Goal: Transaction & Acquisition: Purchase product/service

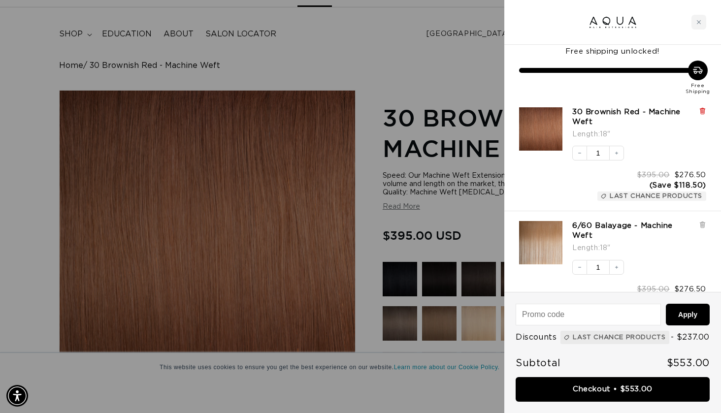
scroll to position [0, 1302]
click at [700, 111] on icon at bounding box center [702, 110] width 7 height 7
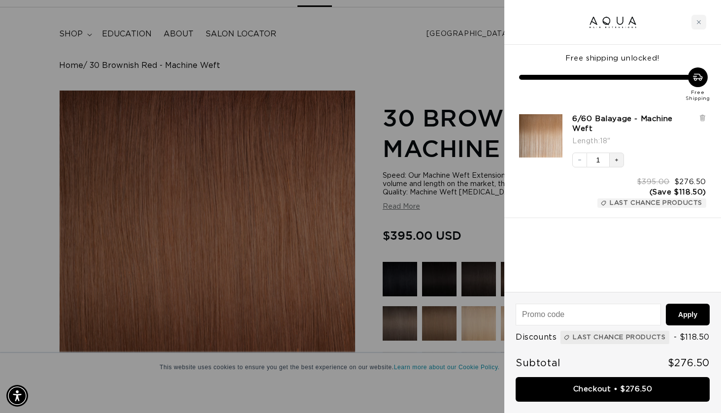
scroll to position [0, 0]
click at [616, 160] on icon "Increase quantity" at bounding box center [617, 160] width 6 height 6
click at [423, 78] on div at bounding box center [360, 206] width 721 height 413
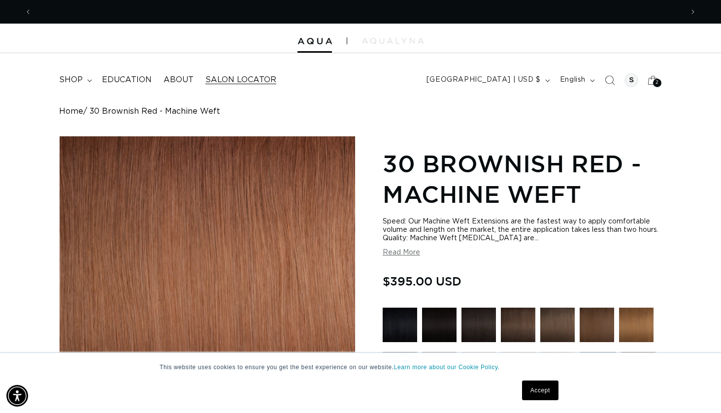
scroll to position [0, 1302]
click at [71, 81] on span "shop" at bounding box center [71, 80] width 24 height 10
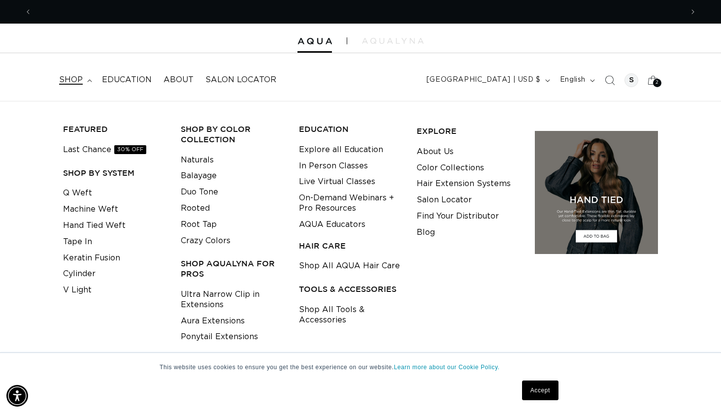
scroll to position [0, 0]
click at [80, 193] on link "Q Weft" at bounding box center [77, 193] width 29 height 16
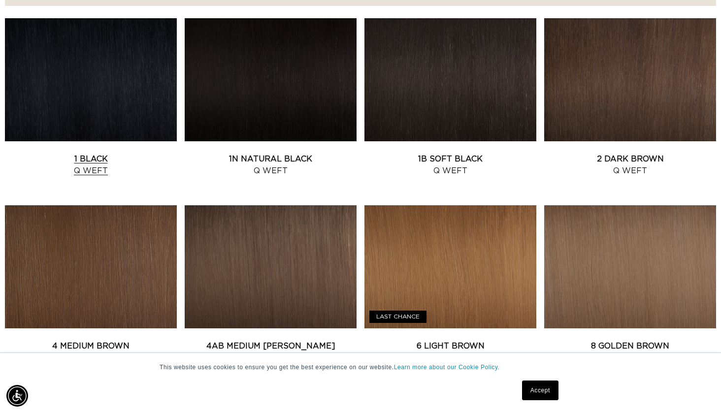
scroll to position [0, 651]
click at [113, 153] on link "1 Black Q Weft" at bounding box center [91, 165] width 172 height 24
click at [440, 153] on link "1B Soft Black Q Weft" at bounding box center [450, 165] width 172 height 24
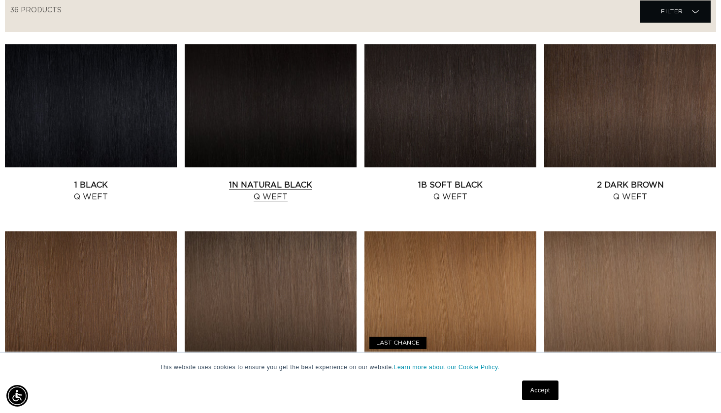
scroll to position [361, 0]
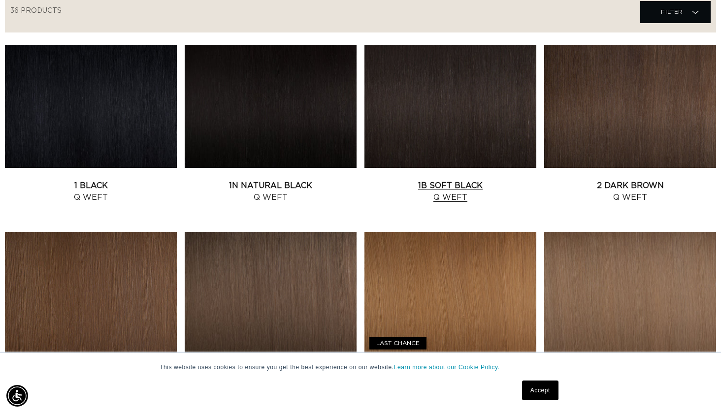
click at [414, 180] on link "1B Soft Black Q Weft" at bounding box center [450, 192] width 172 height 24
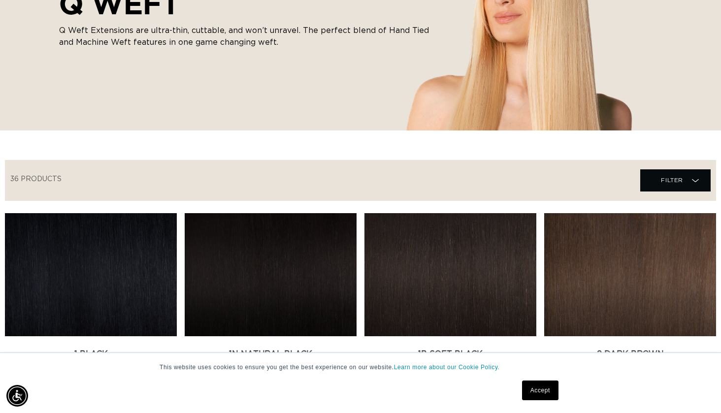
scroll to position [0, 0]
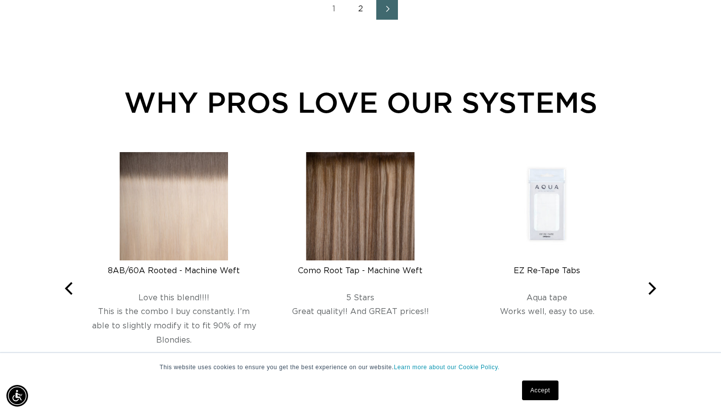
click at [352, 231] on img at bounding box center [360, 206] width 108 height 108
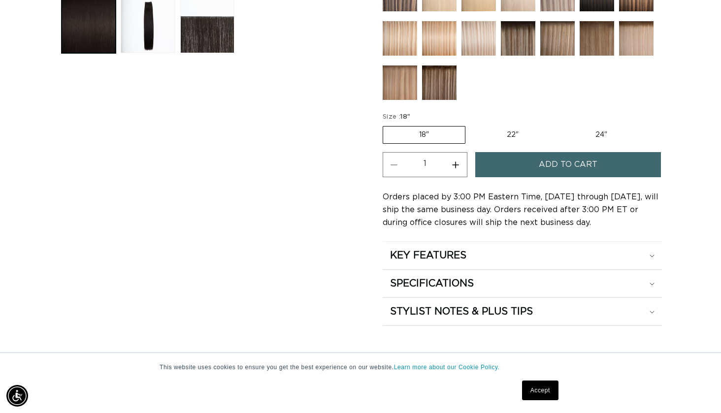
scroll to position [0, 651]
click at [541, 162] on span "Add to cart" at bounding box center [568, 164] width 59 height 25
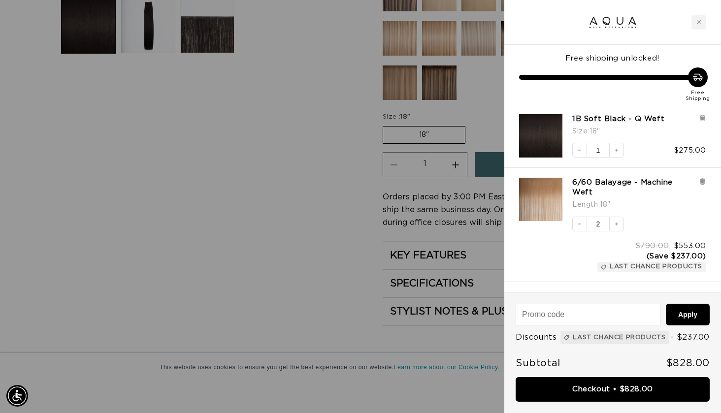
scroll to position [0, 0]
click at [700, 20] on icon "Close cart" at bounding box center [698, 22] width 5 height 5
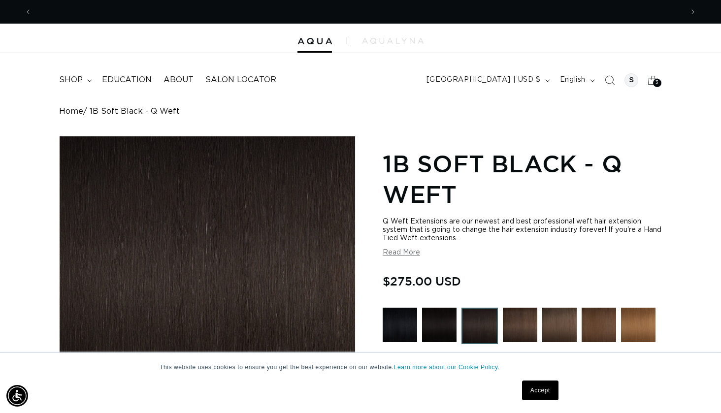
scroll to position [0, 1302]
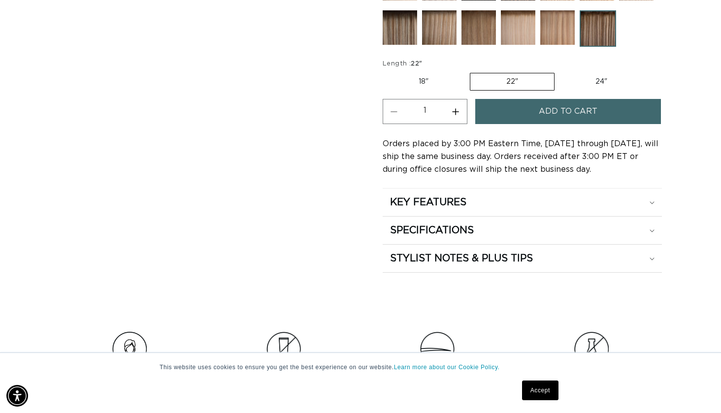
scroll to position [524, 0]
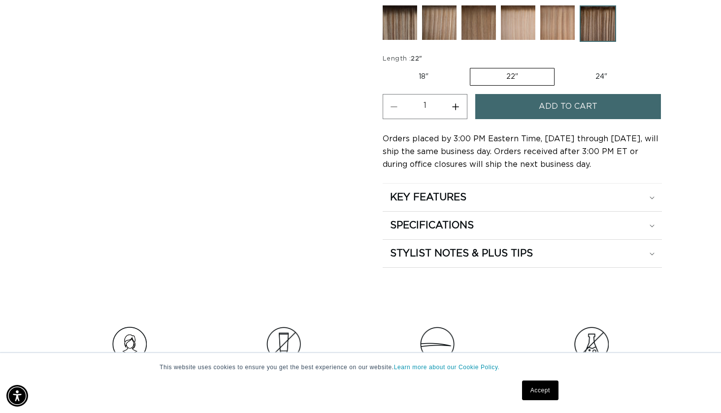
click at [419, 70] on label "18" Variant sold out or unavailable" at bounding box center [424, 76] width 82 height 17
click at [386, 66] on input "18" Variant sold out or unavailable" at bounding box center [385, 66] width 0 height 0
radio input "true"
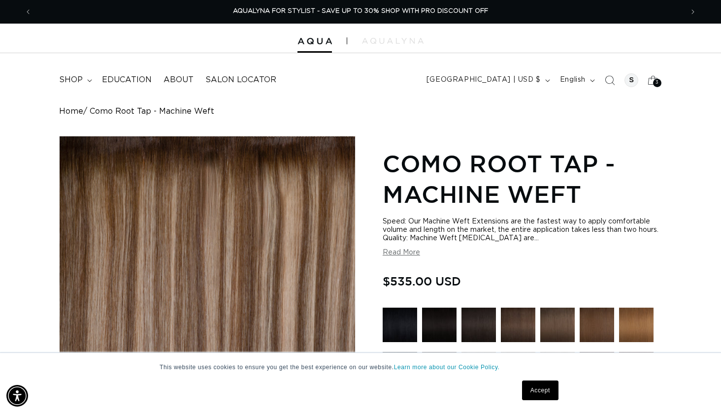
scroll to position [0, 0]
click at [79, 79] on span "shop" at bounding box center [71, 80] width 24 height 10
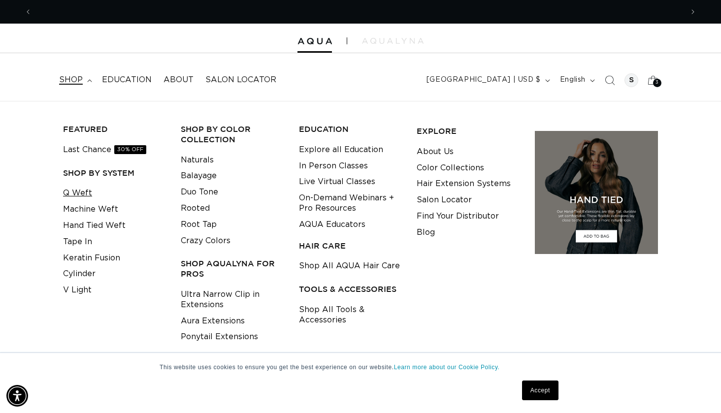
click at [87, 194] on link "Q Weft" at bounding box center [77, 193] width 29 height 16
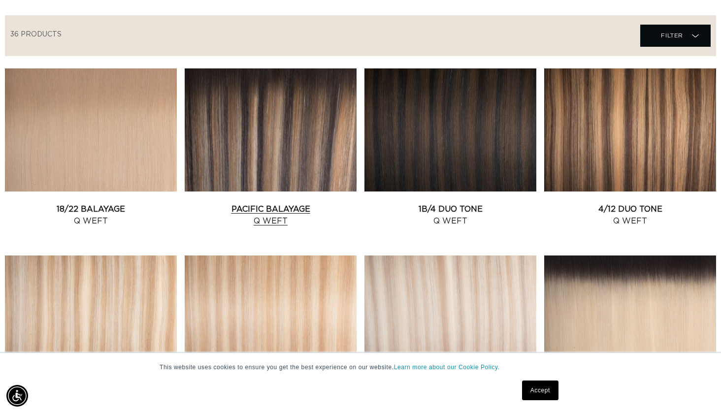
scroll to position [0, 651]
click at [275, 203] on link "Pacific Balayage Q Weft" at bounding box center [271, 215] width 172 height 24
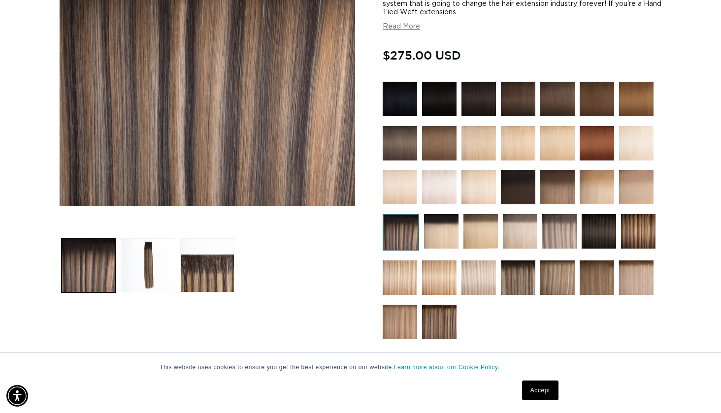
scroll to position [227, 0]
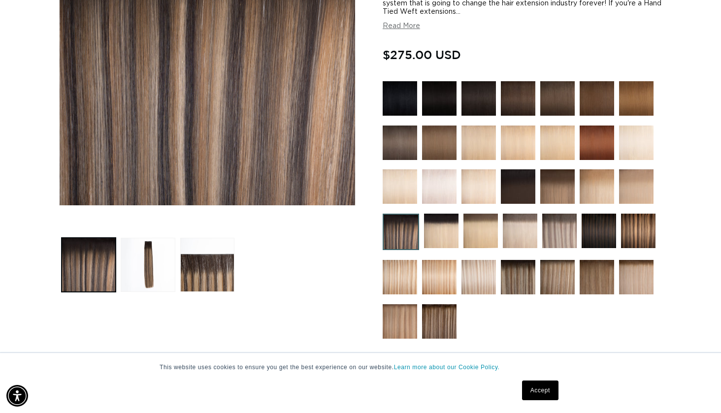
click at [403, 241] on img at bounding box center [401, 232] width 36 height 36
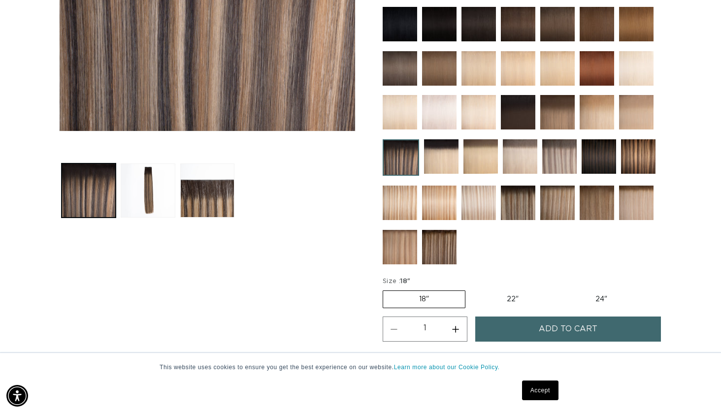
scroll to position [0, 1302]
click at [642, 156] on img at bounding box center [638, 156] width 34 height 34
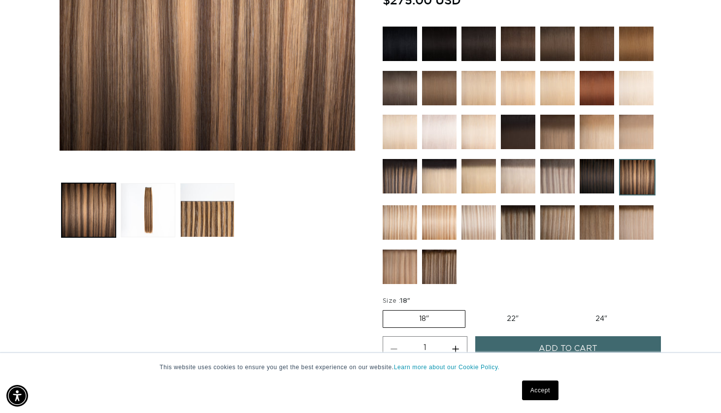
scroll to position [282, 0]
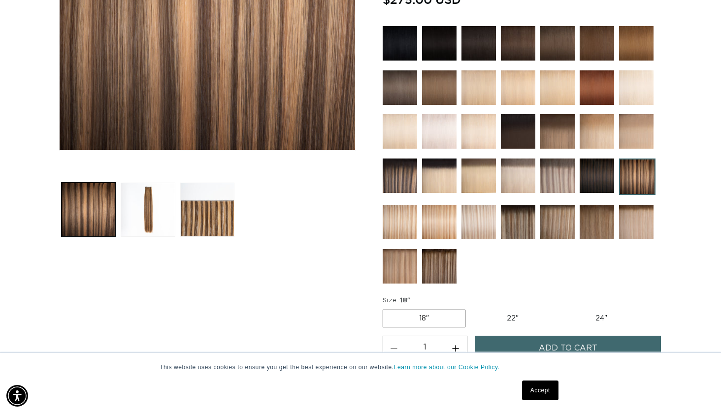
click at [523, 218] on img at bounding box center [518, 222] width 34 height 34
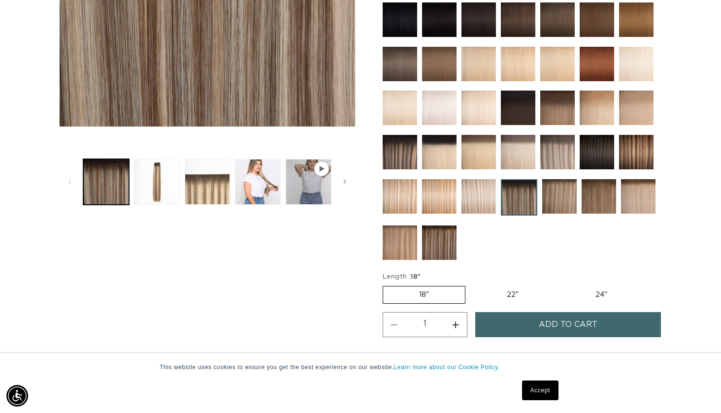
scroll to position [322, 0]
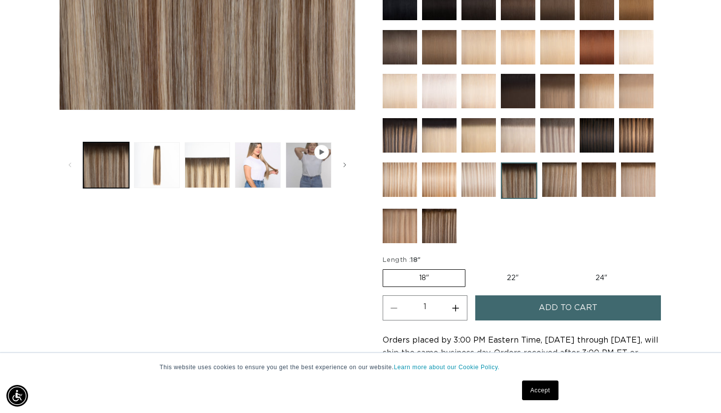
click at [445, 232] on img at bounding box center [439, 226] width 34 height 34
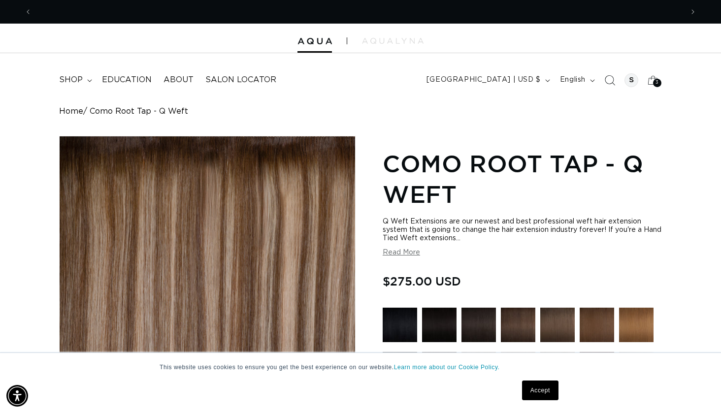
scroll to position [0, 651]
click at [611, 81] on icon "Search" at bounding box center [609, 80] width 10 height 10
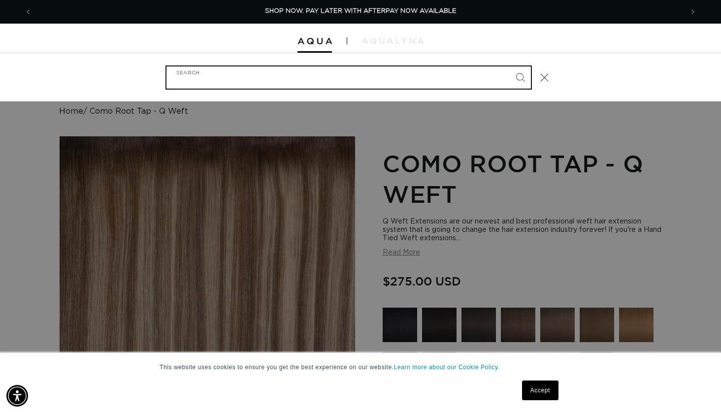
click at [422, 76] on input "Search" at bounding box center [348, 77] width 364 height 22
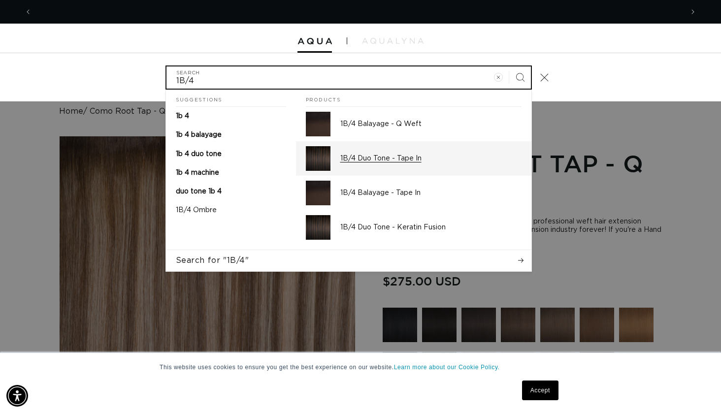
scroll to position [0, 0]
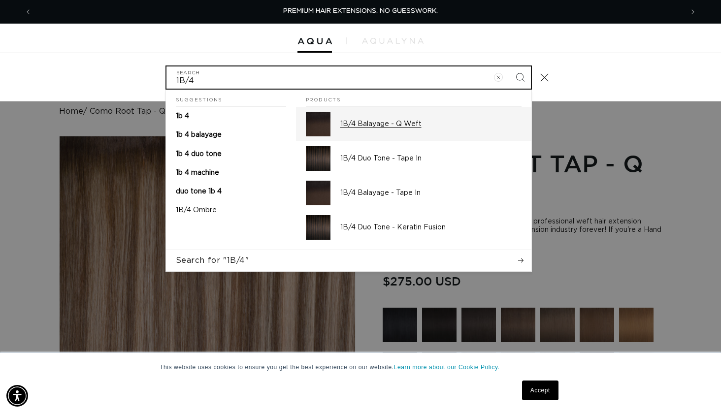
type input "1B/4"
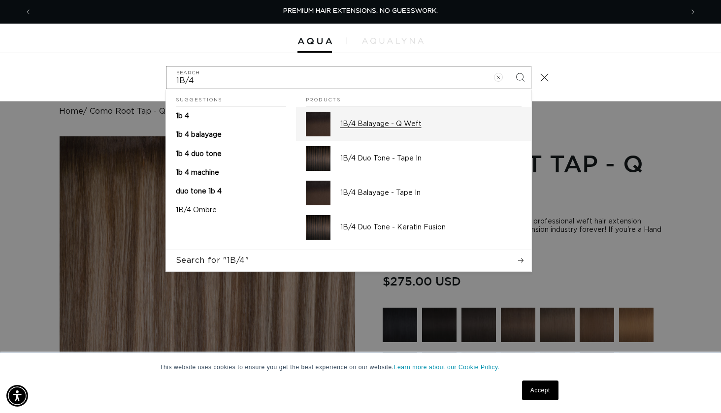
click at [365, 124] on p "1B/4 Balayage - Q Weft" at bounding box center [430, 124] width 181 height 9
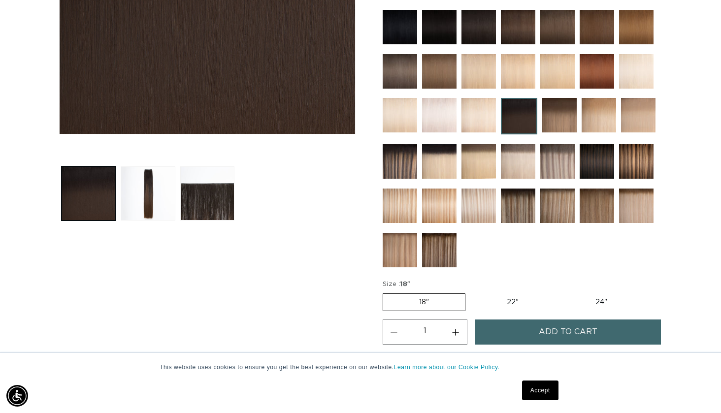
scroll to position [301, 0]
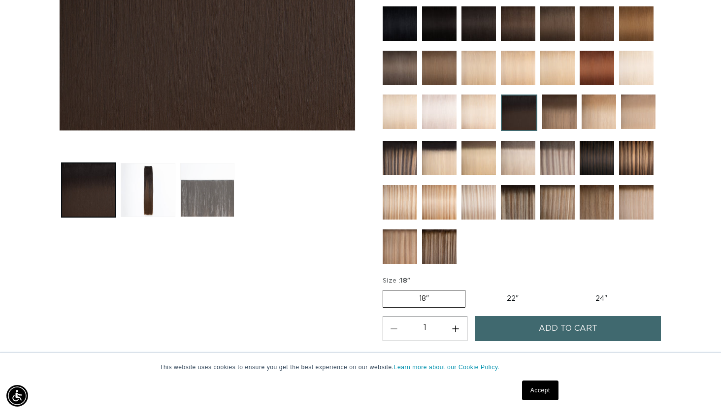
click at [197, 193] on button "Load image 3 in gallery view" at bounding box center [207, 190] width 54 height 54
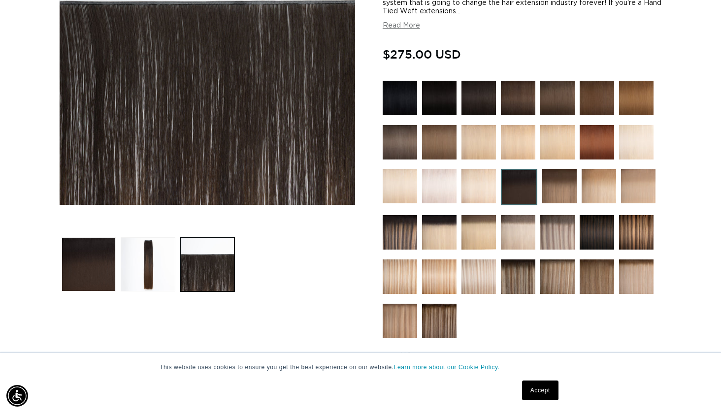
scroll to position [341, 0]
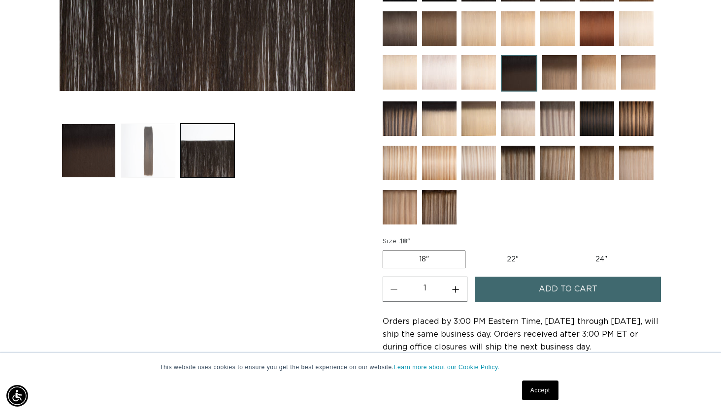
click at [148, 173] on button "Load image 2 in gallery view" at bounding box center [148, 151] width 54 height 54
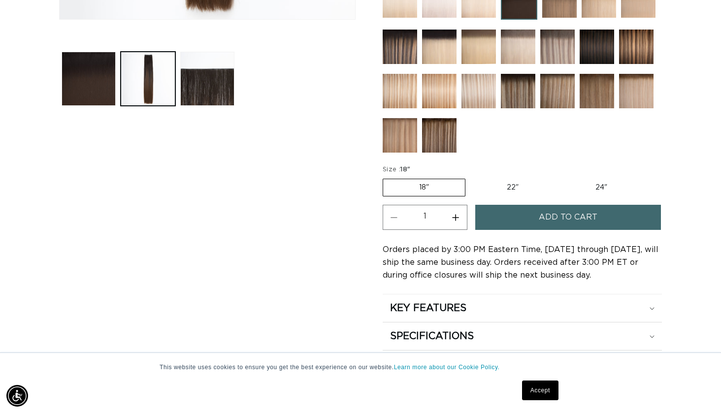
scroll to position [0, 1302]
click at [577, 219] on span "Add to cart" at bounding box center [568, 217] width 59 height 25
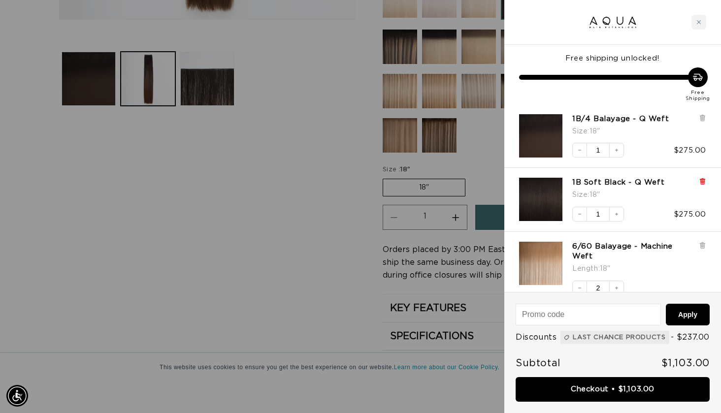
click at [704, 181] on icon at bounding box center [702, 182] width 4 height 5
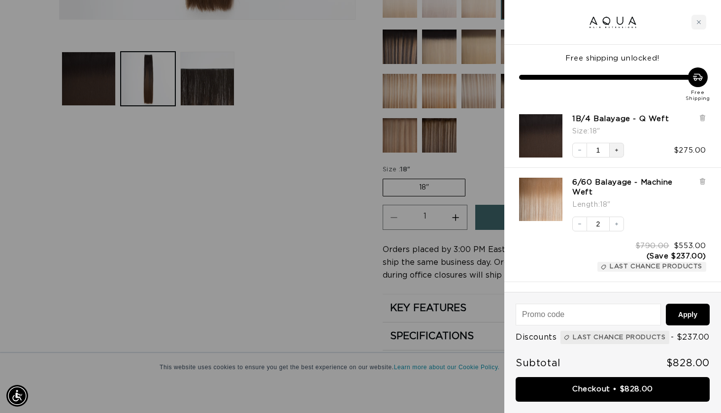
click at [619, 147] on icon "Increase quantity" at bounding box center [617, 150] width 6 height 6
click at [579, 304] on input at bounding box center [588, 314] width 144 height 21
type input "PWSRLQQS"
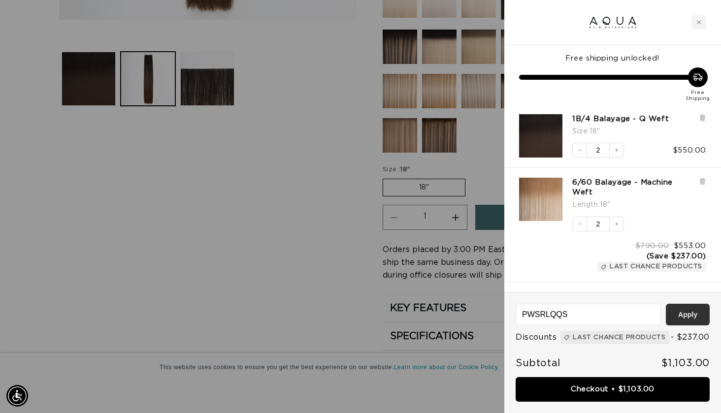
click at [680, 304] on button "Apply" at bounding box center [688, 315] width 44 height 22
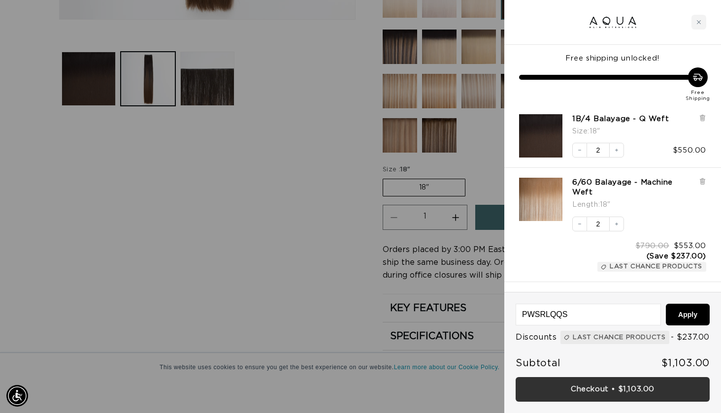
click at [581, 387] on link "Checkout • $1,103.00" at bounding box center [613, 389] width 194 height 25
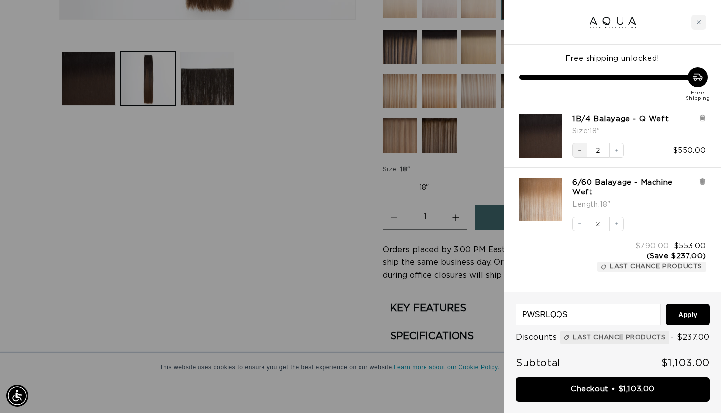
click at [582, 147] on icon "Decrease quantity" at bounding box center [580, 150] width 6 height 6
click at [703, 116] on icon at bounding box center [702, 118] width 4 height 5
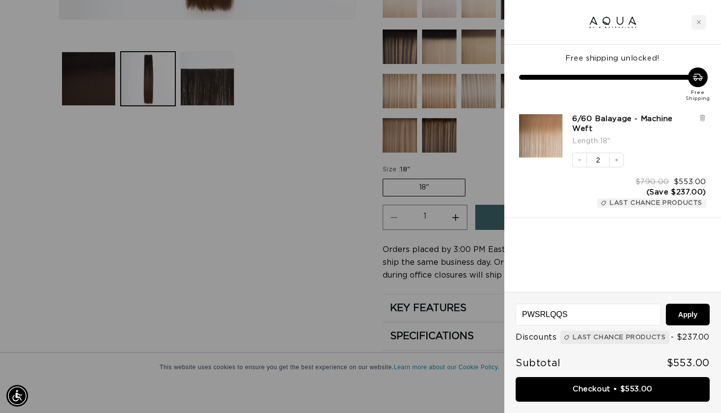
scroll to position [0, 0]
click at [618, 162] on icon "Increase quantity" at bounding box center [617, 160] width 6 height 6
click at [618, 160] on icon "Increase quantity" at bounding box center [617, 160] width 6 height 6
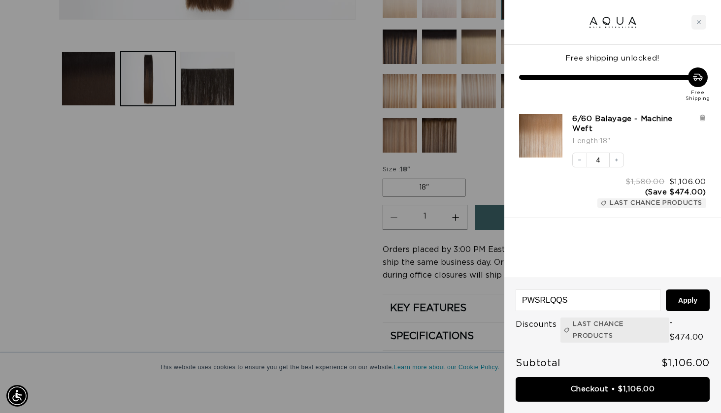
scroll to position [0, 651]
click at [699, 24] on icon "Close cart" at bounding box center [698, 22] width 5 height 5
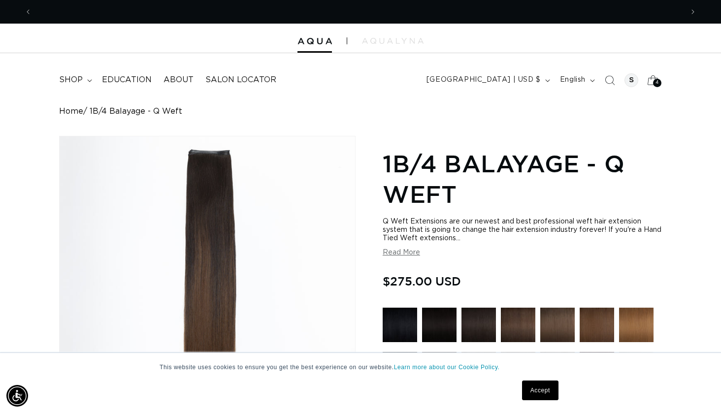
scroll to position [0, 0]
click at [651, 83] on icon at bounding box center [652, 79] width 23 height 23
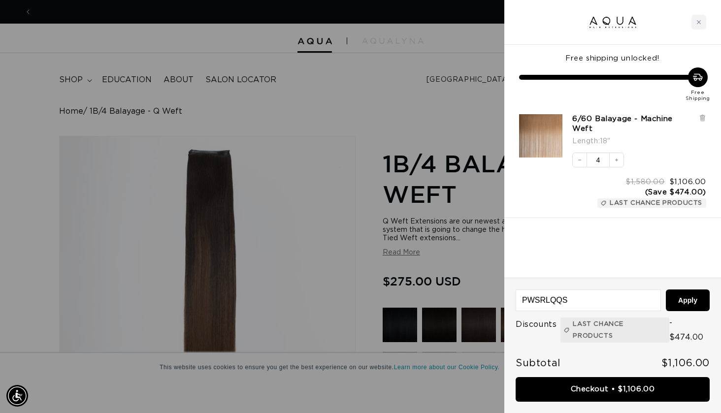
scroll to position [0, 651]
click at [579, 160] on icon "Decrease quantity" at bounding box center [580, 160] width 6 height 6
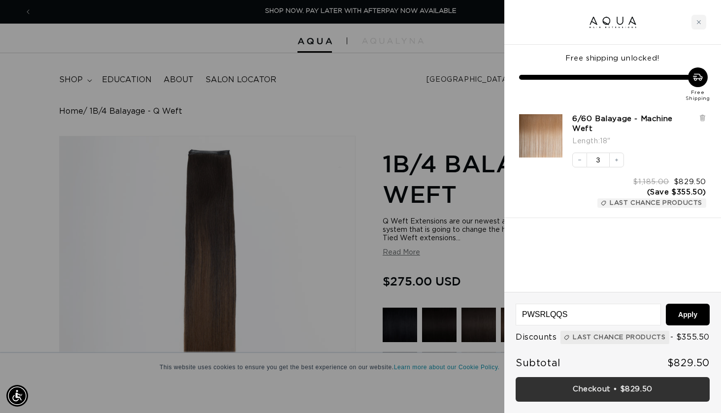
click at [598, 390] on link "Checkout • $829.50" at bounding box center [613, 389] width 194 height 25
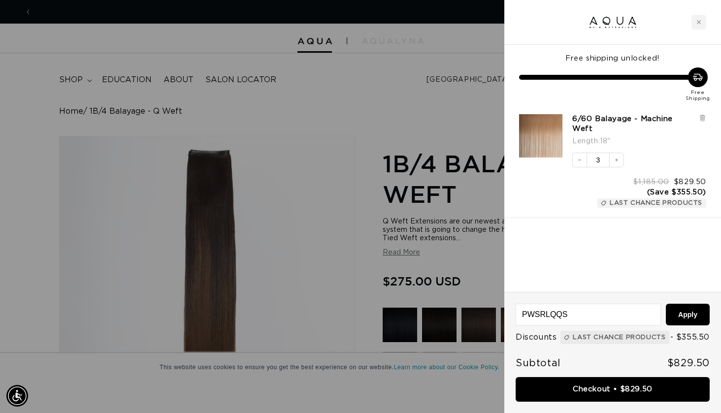
scroll to position [0, 1302]
click at [580, 160] on icon "Decrease quantity" at bounding box center [580, 160] width 6 height 6
click at [614, 164] on button "Increase quantity" at bounding box center [616, 160] width 15 height 15
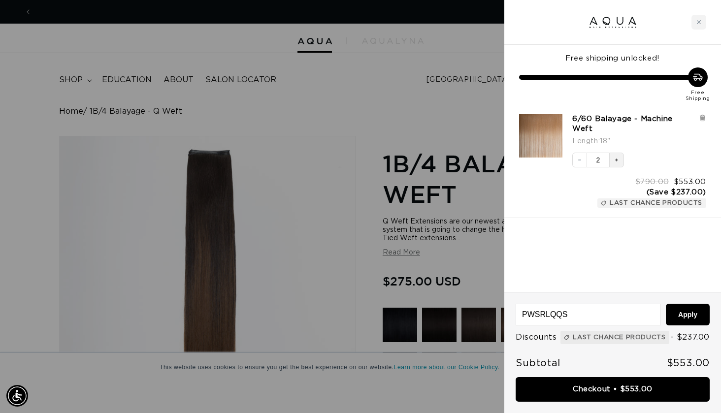
scroll to position [0, 1302]
click at [618, 163] on button "Increase quantity" at bounding box center [616, 160] width 15 height 15
click at [583, 159] on button "Decrease quantity" at bounding box center [579, 160] width 15 height 15
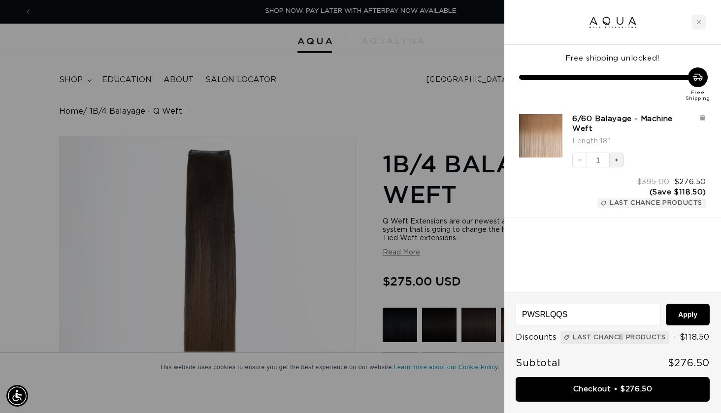
click at [615, 162] on icon "Increase quantity" at bounding box center [617, 160] width 6 height 6
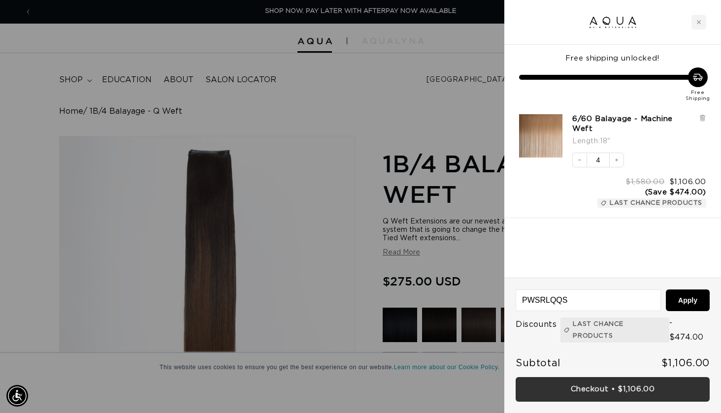
click at [595, 389] on link "Checkout • $1,106.00" at bounding box center [613, 389] width 194 height 25
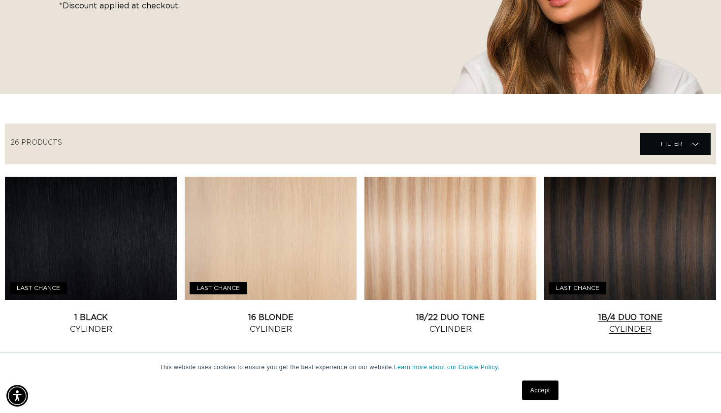
scroll to position [221, 0]
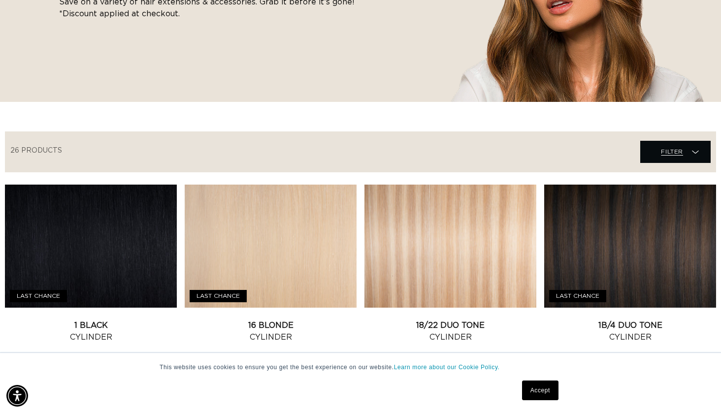
click at [672, 161] on span "Filter" at bounding box center [672, 151] width 22 height 19
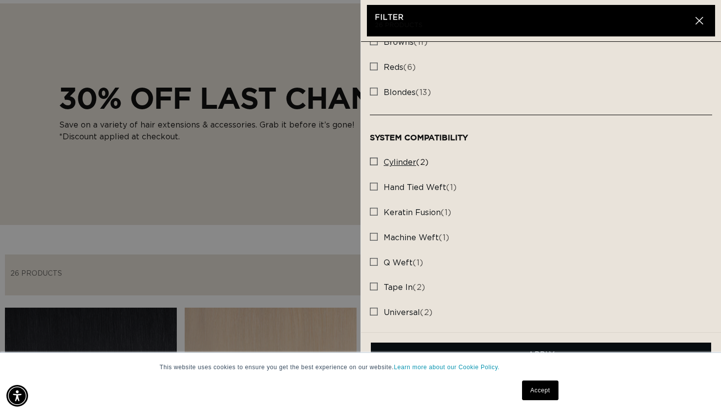
scroll to position [611, 0]
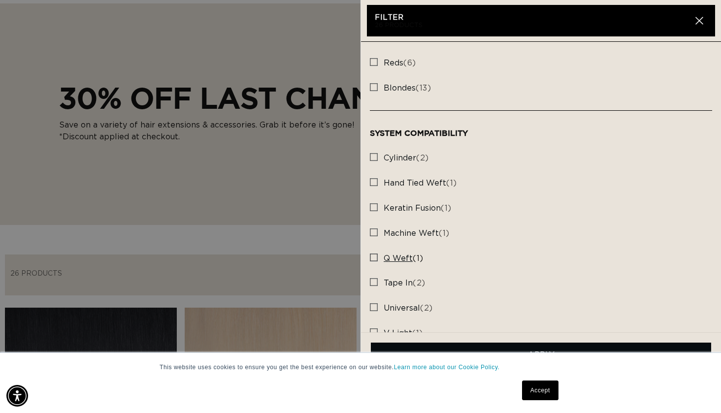
click at [373, 254] on rect at bounding box center [373, 257] width 7 height 7
click at [373, 251] on input "q weft (1) q weft (1 products)" at bounding box center [374, 255] width 8 height 8
checkbox input "true"
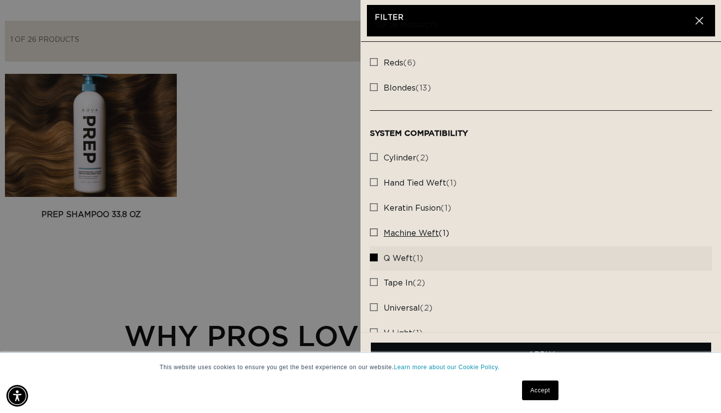
scroll to position [0, 1302]
click at [372, 179] on rect at bounding box center [373, 182] width 7 height 7
click at [372, 176] on input "hand tied weft (1) hand tied weft (1 products)" at bounding box center [374, 180] width 8 height 8
checkbox input "true"
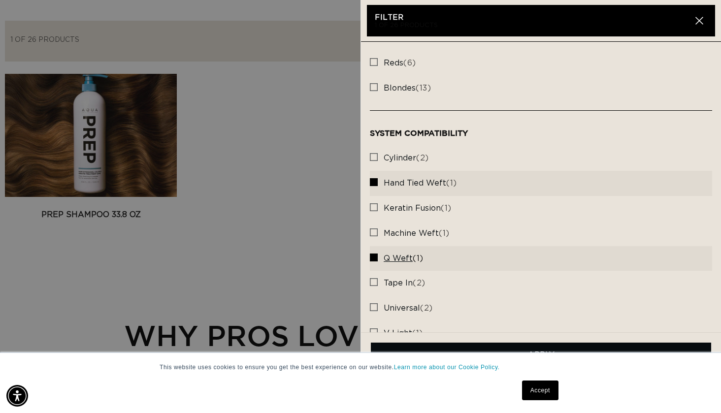
scroll to position [0, 0]
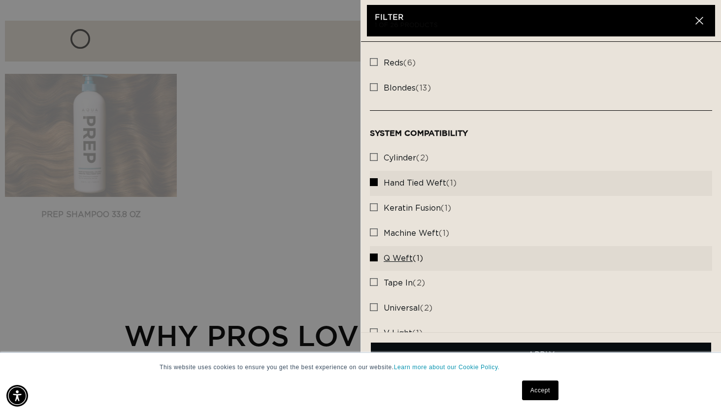
click at [375, 254] on rect at bounding box center [373, 257] width 7 height 7
click at [375, 251] on input "q weft (1) q weft (1 products)" at bounding box center [374, 255] width 8 height 8
checkbox input "false"
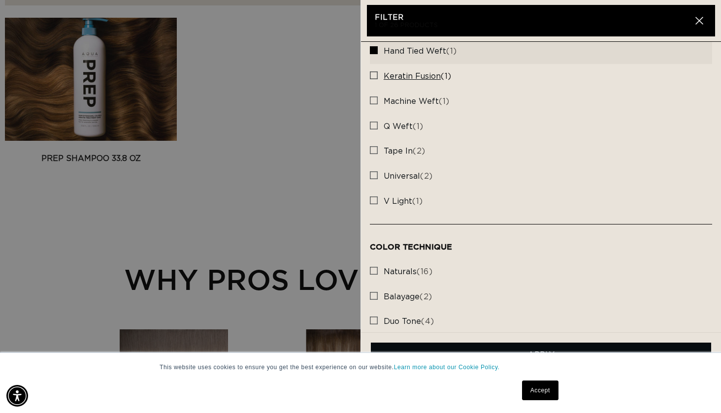
scroll to position [0, 1302]
click at [699, 20] on icon "button" at bounding box center [698, 20] width 7 height 7
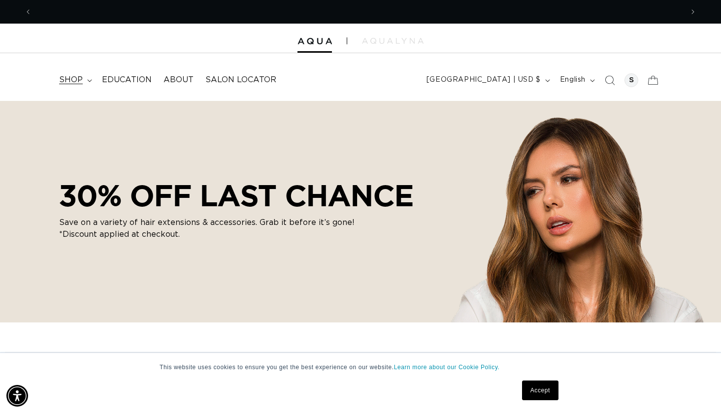
scroll to position [0, 0]
click at [69, 78] on span "shop" at bounding box center [71, 80] width 24 height 10
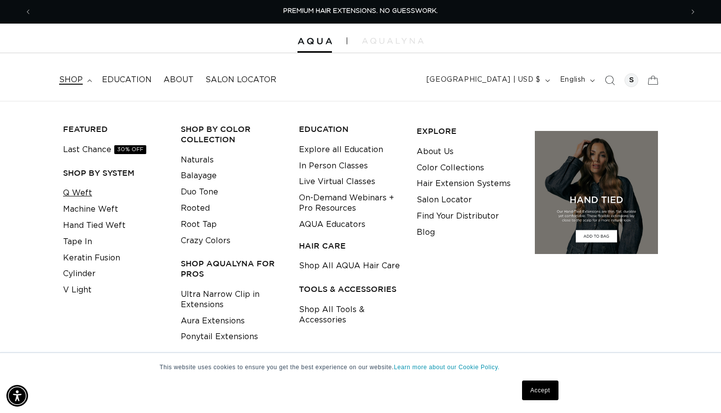
click at [70, 188] on link "Q Weft" at bounding box center [77, 193] width 29 height 16
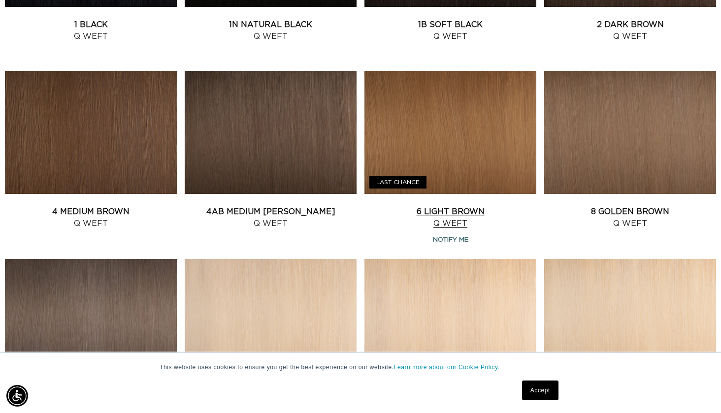
scroll to position [0, 1302]
click at [472, 206] on link "6 Light Brown Q Weft" at bounding box center [450, 218] width 172 height 24
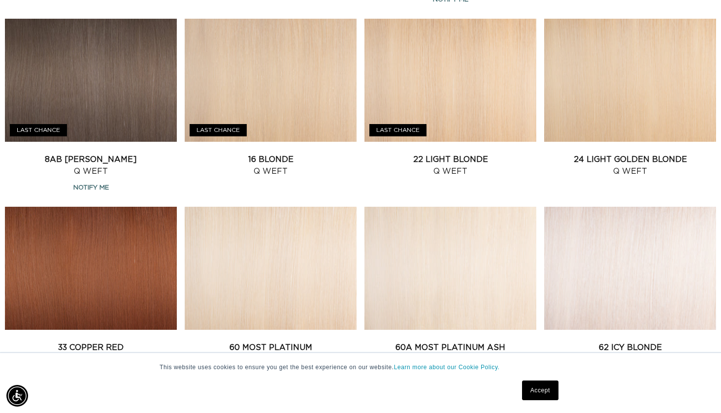
scroll to position [760, 0]
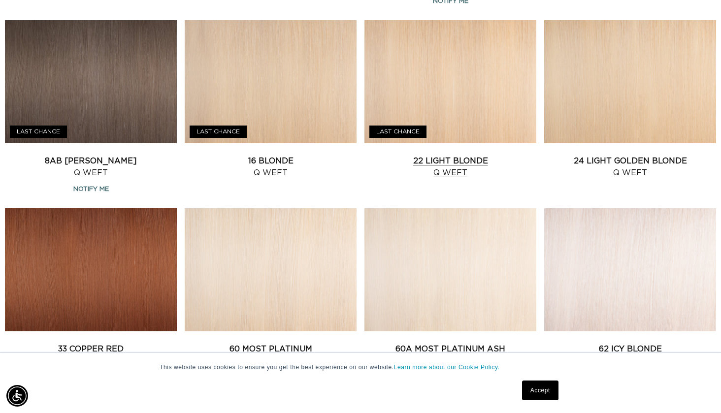
click at [466, 155] on link "22 Light Blonde Q Weft" at bounding box center [450, 167] width 172 height 24
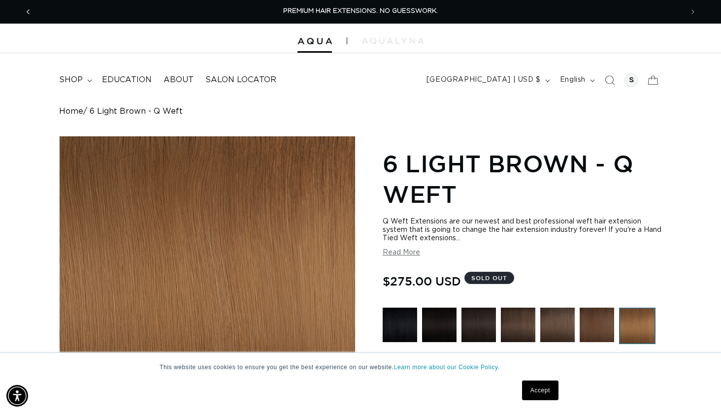
click at [29, 11] on icon "Previous announcement" at bounding box center [28, 11] width 3 height 11
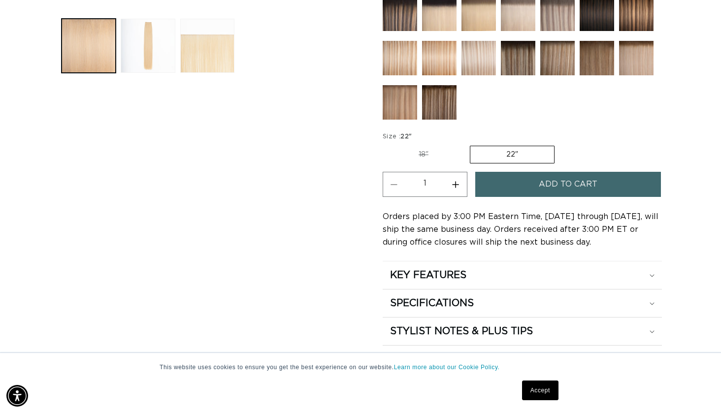
scroll to position [472, 0]
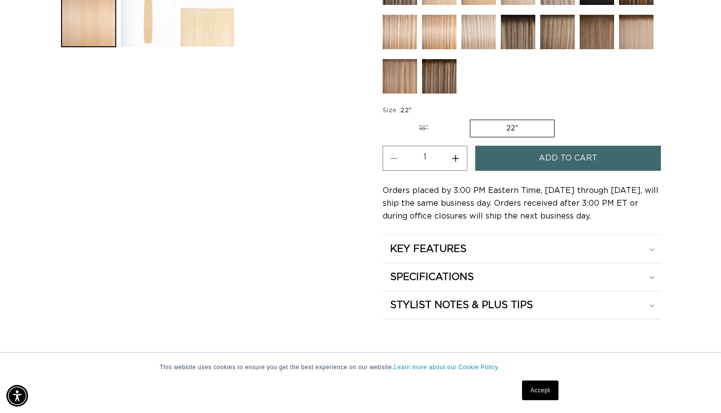
click at [544, 162] on span "Add to cart" at bounding box center [568, 158] width 59 height 25
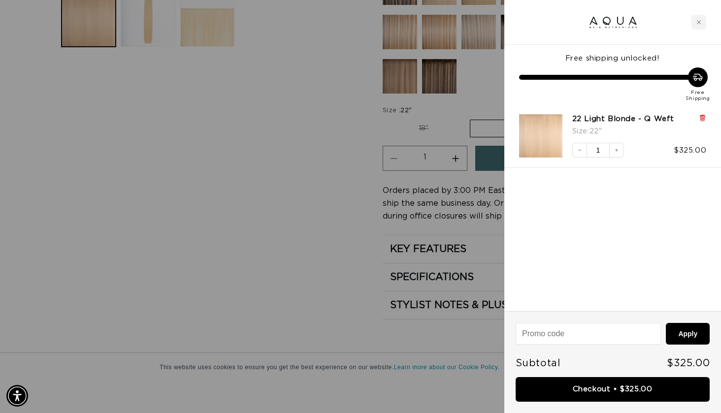
scroll to position [0, 651]
click at [702, 118] on icon at bounding box center [702, 118] width 4 height 5
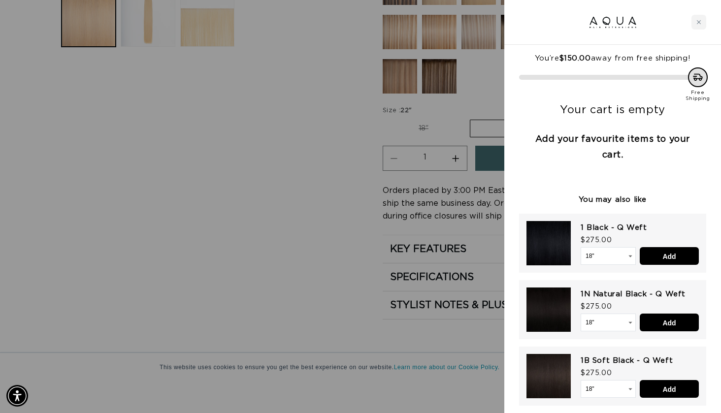
scroll to position [0, 0]
click at [696, 22] on div "Close cart" at bounding box center [699, 22] width 15 height 15
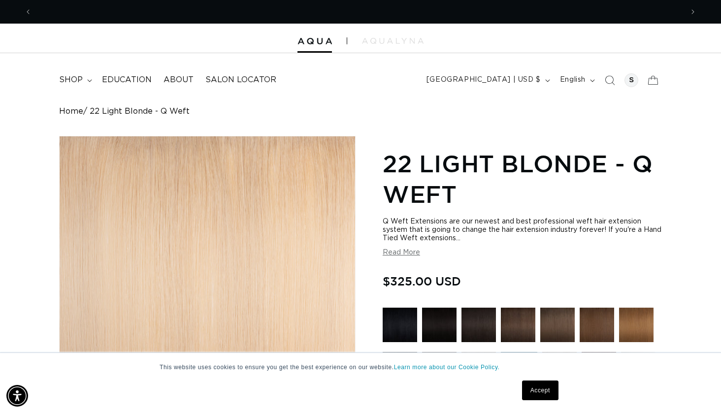
scroll to position [0, 651]
click at [75, 78] on span "shop" at bounding box center [71, 80] width 24 height 10
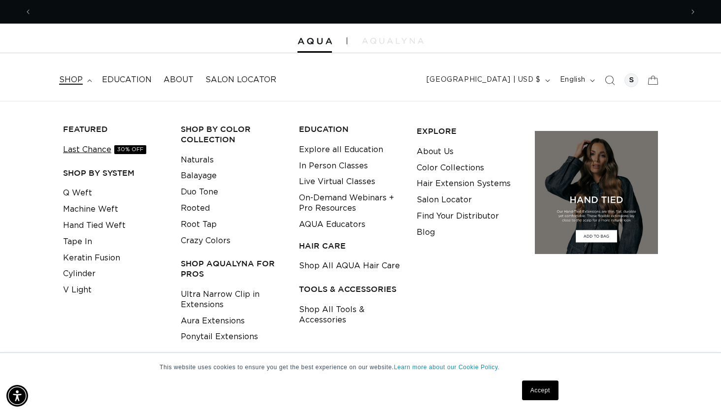
scroll to position [0, 0]
click at [80, 148] on link "Last Chance 30% OFF" at bounding box center [104, 150] width 83 height 16
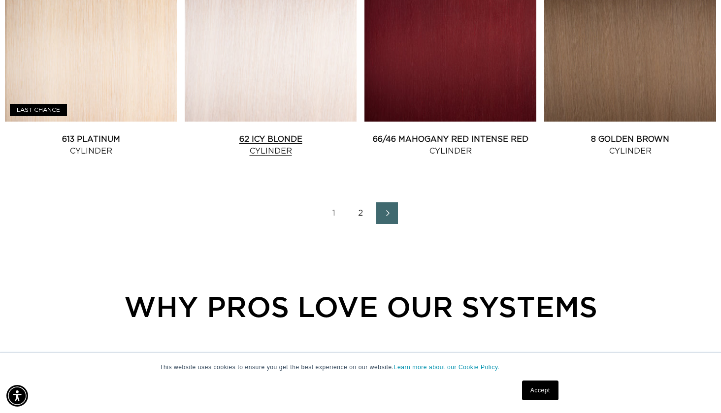
scroll to position [1178, 0]
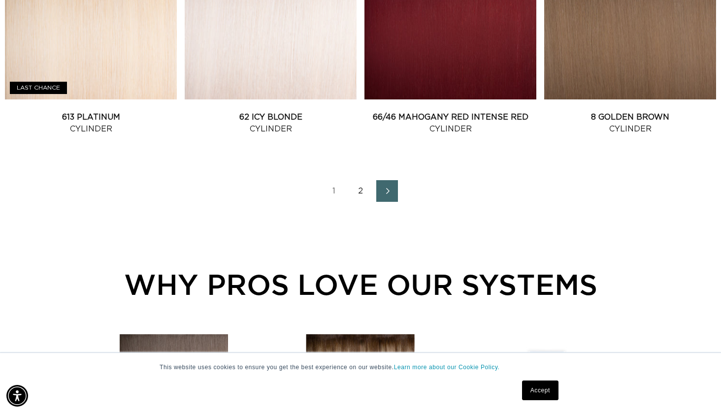
click at [361, 200] on link "2" at bounding box center [361, 191] width 22 height 22
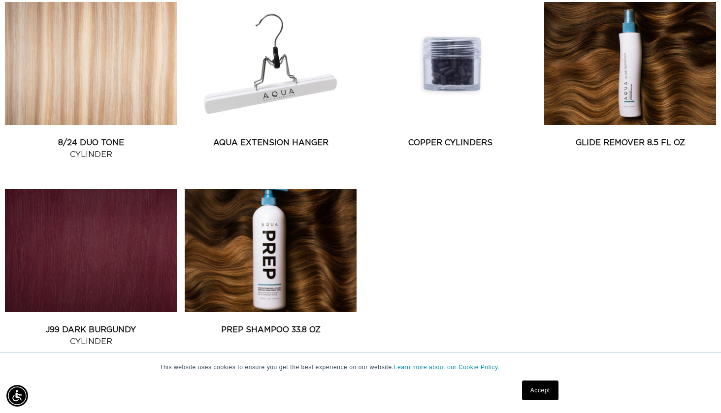
scroll to position [392, 0]
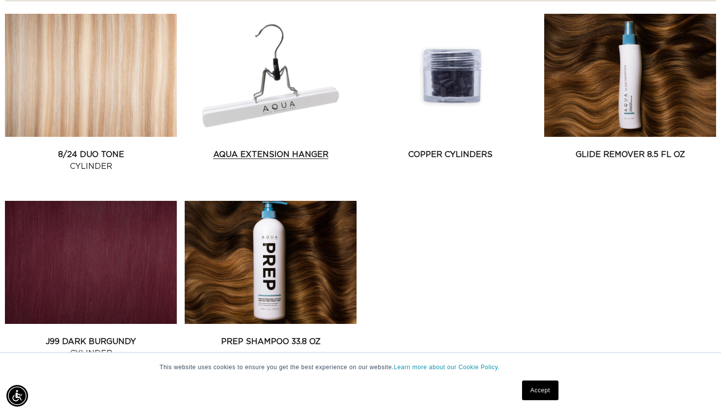
click at [279, 149] on link "AQUA Extension Hanger" at bounding box center [271, 155] width 172 height 12
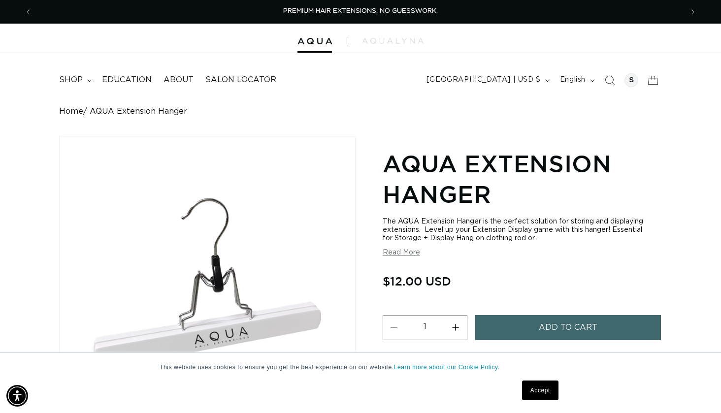
click at [456, 320] on button "Increase quantity for AQUA Extension Hanger" at bounding box center [456, 327] width 22 height 25
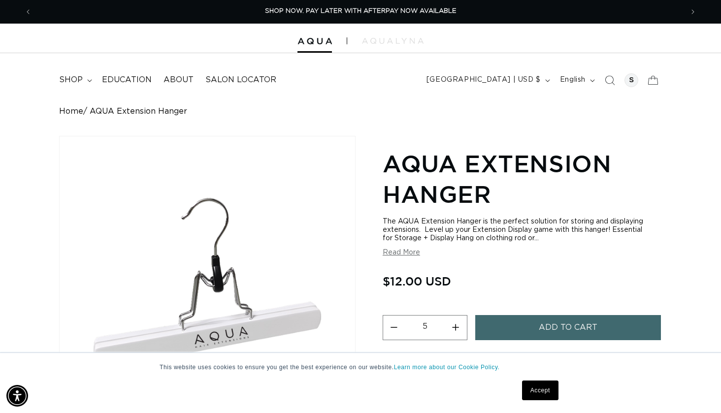
click at [456, 320] on button "Increase quantity for AQUA Extension Hanger" at bounding box center [456, 327] width 22 height 25
type input "6"
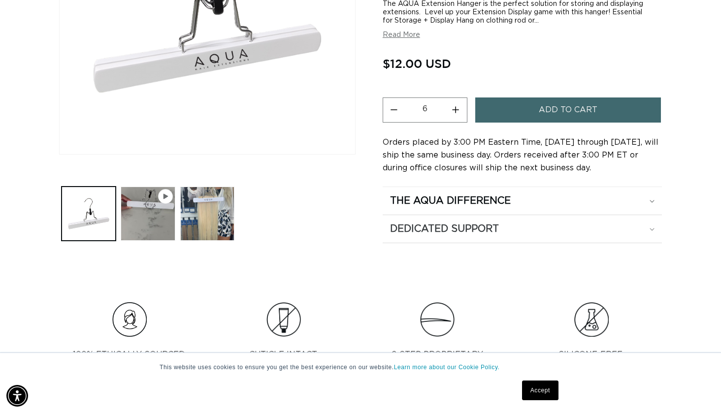
scroll to position [0, 1302]
click at [585, 115] on span "Add to cart" at bounding box center [568, 110] width 59 height 25
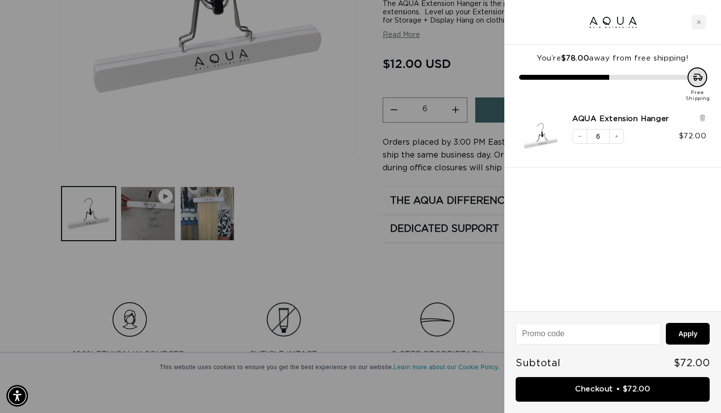
scroll to position [0, 0]
click at [699, 24] on icon "Close cart" at bounding box center [698, 22] width 5 height 5
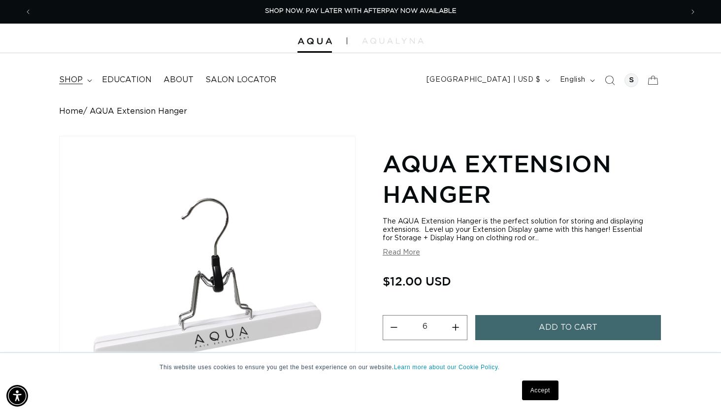
click at [79, 75] on span "shop" at bounding box center [71, 80] width 24 height 10
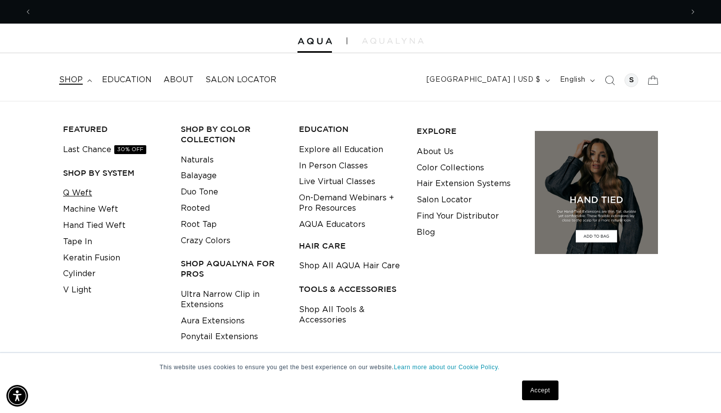
scroll to position [0, 1302]
click at [78, 186] on link "Q Weft" at bounding box center [77, 193] width 29 height 16
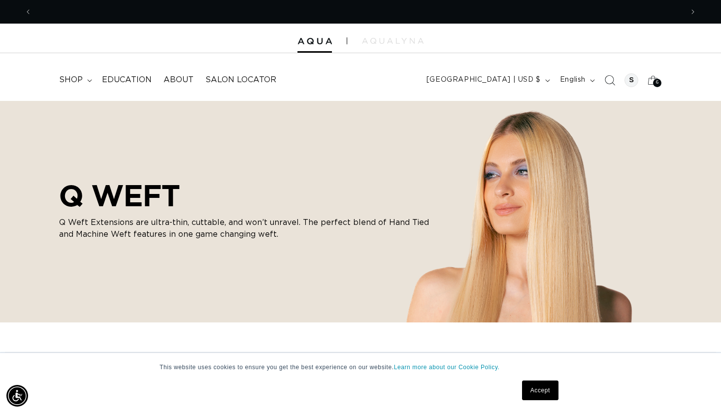
scroll to position [0, 1302]
click at [609, 77] on icon "Search" at bounding box center [609, 80] width 10 height 10
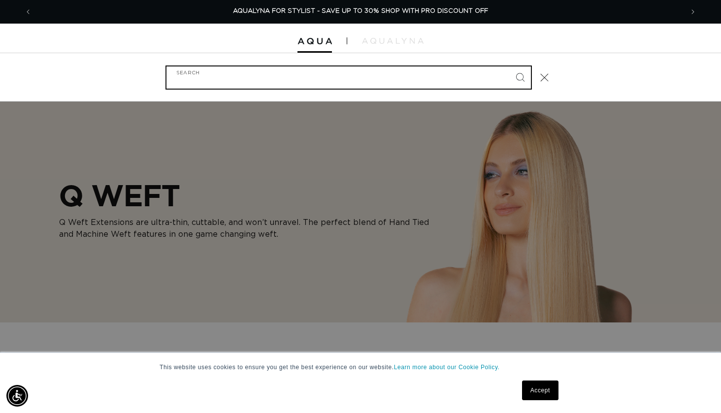
click at [382, 74] on input "Search" at bounding box center [348, 77] width 364 height 22
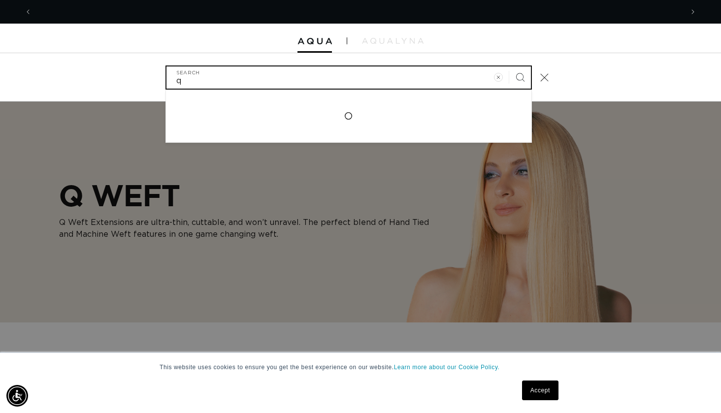
scroll to position [0, 0]
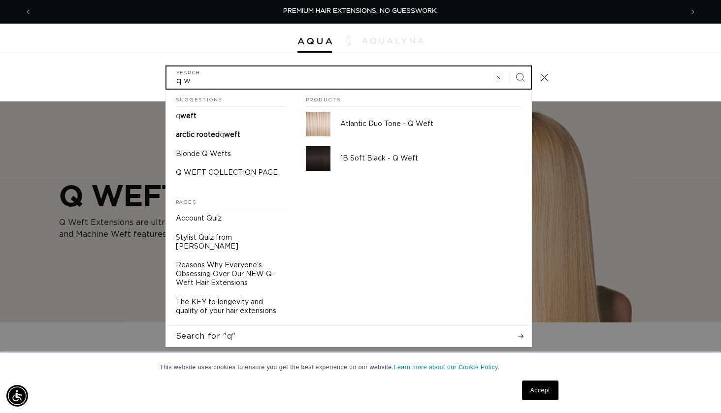
type input "q we"
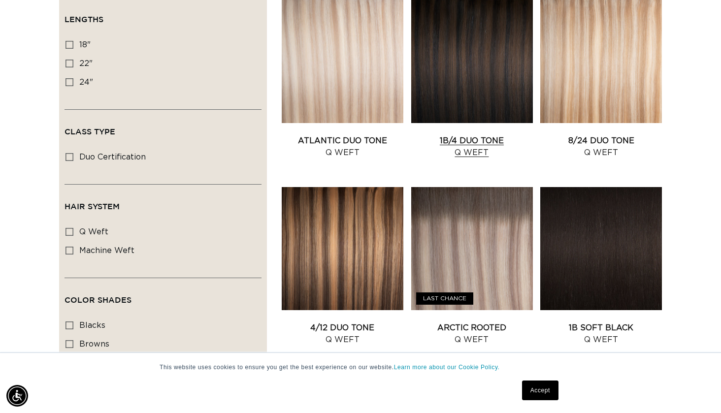
scroll to position [0, 1302]
click at [479, 138] on link "1B/4 Duo Tone Q Weft" at bounding box center [472, 147] width 122 height 24
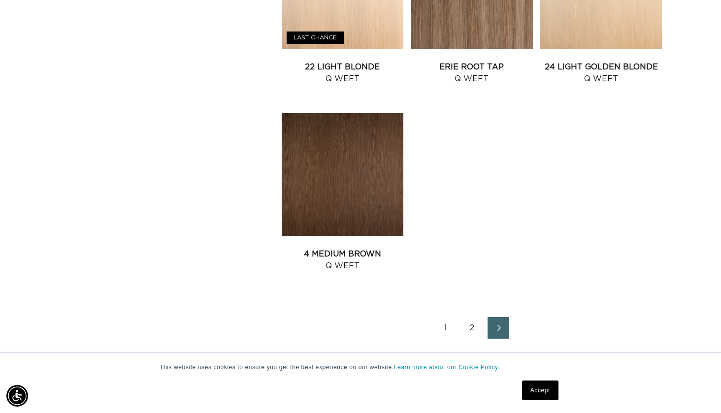
scroll to position [1616, 0]
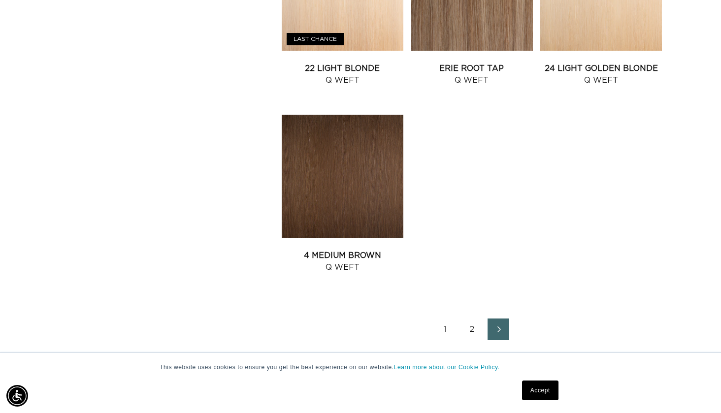
click at [445, 329] on link "1" at bounding box center [445, 330] width 22 height 22
click at [495, 330] on icon "Next page" at bounding box center [499, 329] width 13 height 7
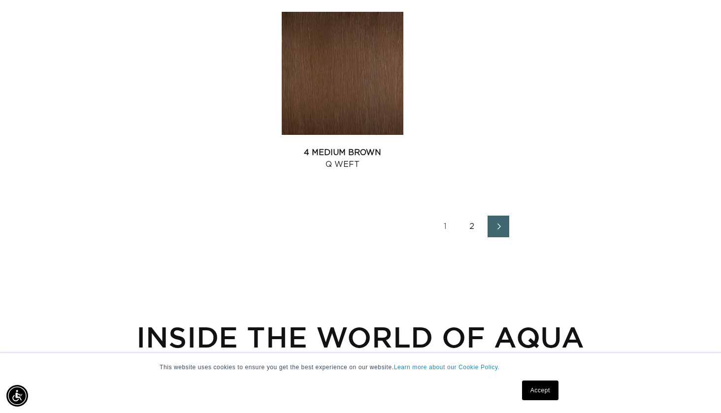
click at [469, 227] on link "2" at bounding box center [472, 227] width 22 height 22
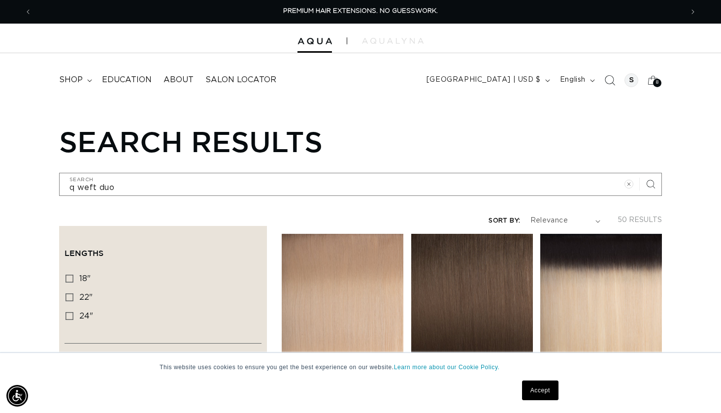
click at [613, 78] on icon "Search" at bounding box center [609, 80] width 10 height 10
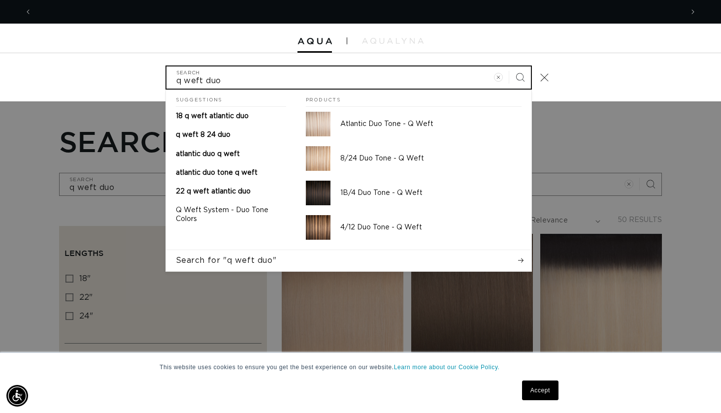
scroll to position [0, 651]
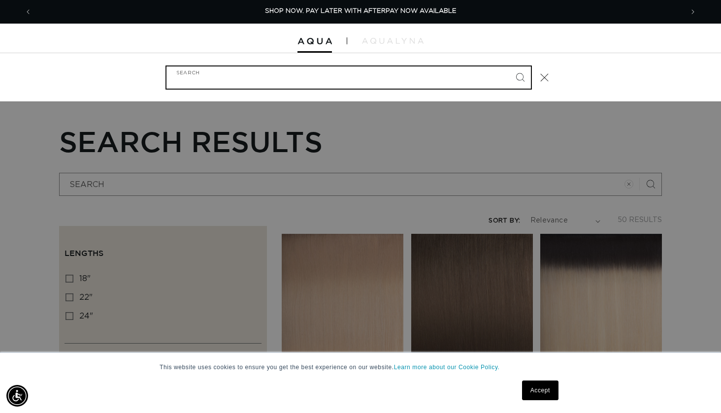
type input "p"
type input "pa"
type input "pac"
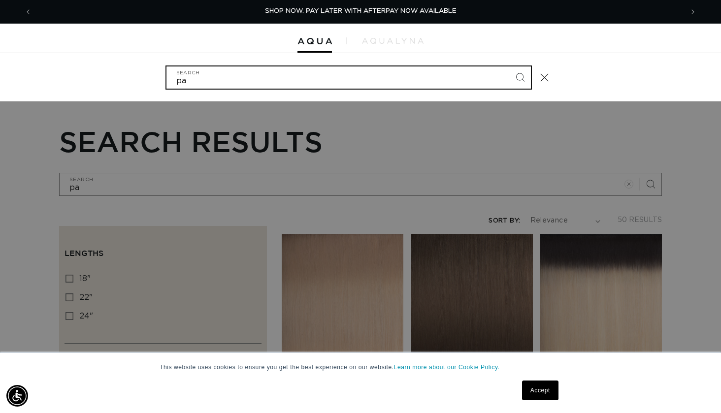
type input "pac"
type input "paci"
type input "pacif"
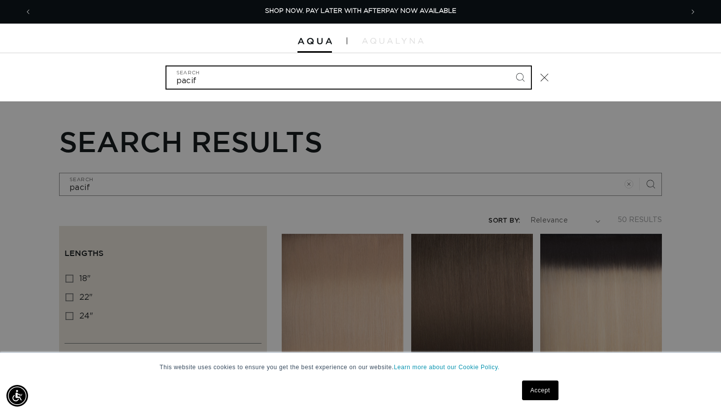
type input "pacifi"
type input "pacific"
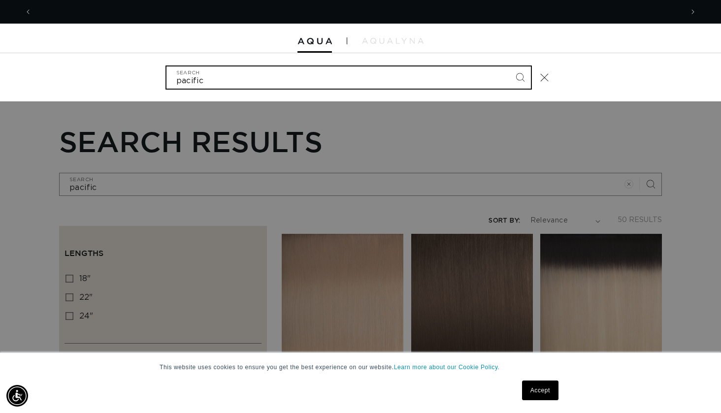
click at [520, 76] on button "Search" at bounding box center [520, 77] width 22 height 22
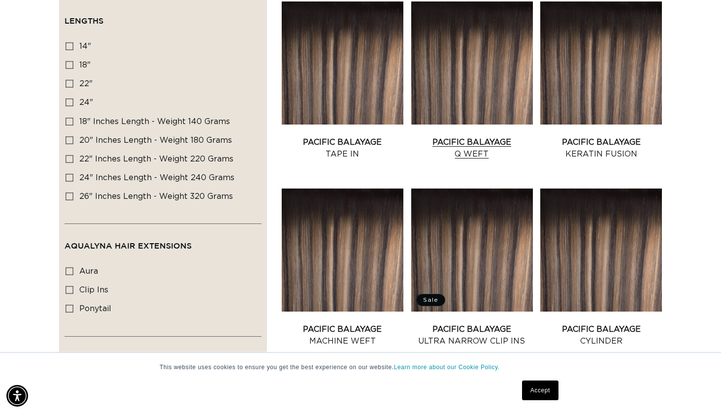
scroll to position [0, 1302]
click at [484, 136] on link "Pacific Balayage Q Weft" at bounding box center [472, 148] width 122 height 24
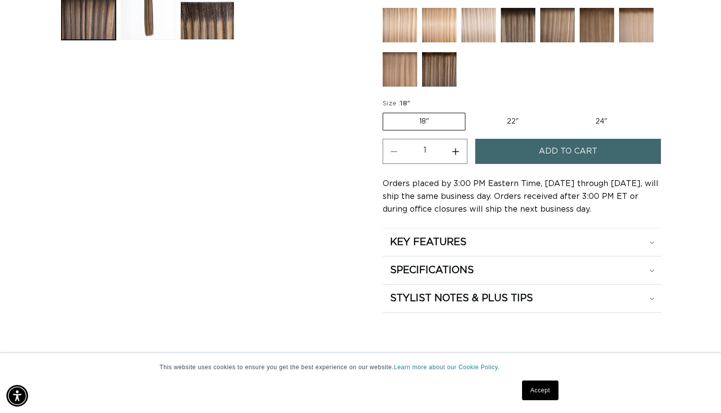
scroll to position [0, 651]
click at [455, 151] on button "Increase quantity for Pacific Balayage - Q Weft" at bounding box center [456, 151] width 22 height 25
type input "2"
click at [538, 148] on button "Add to cart" at bounding box center [567, 151] width 185 height 25
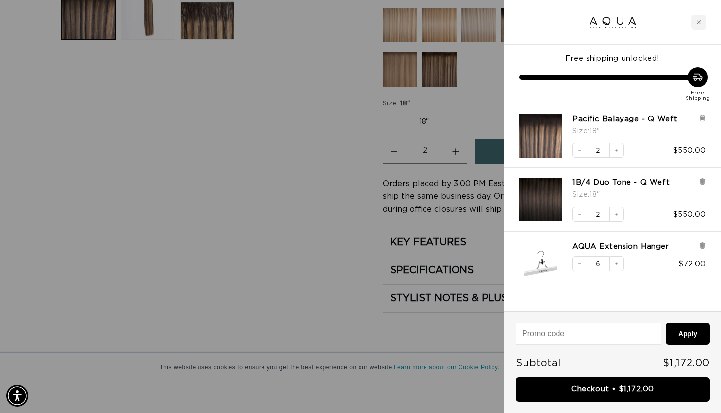
scroll to position [0, 0]
click at [558, 336] on input at bounding box center [588, 334] width 144 height 21
type input "thanks-PWSRLQQS"
click at [689, 331] on button "Apply" at bounding box center [688, 334] width 44 height 22
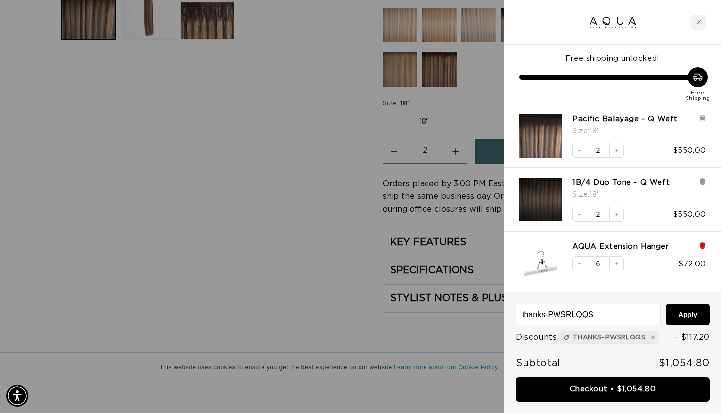
scroll to position [0, 651]
click at [703, 243] on icon at bounding box center [702, 245] width 2 height 5
click at [702, 21] on div "Close cart" at bounding box center [699, 22] width 15 height 15
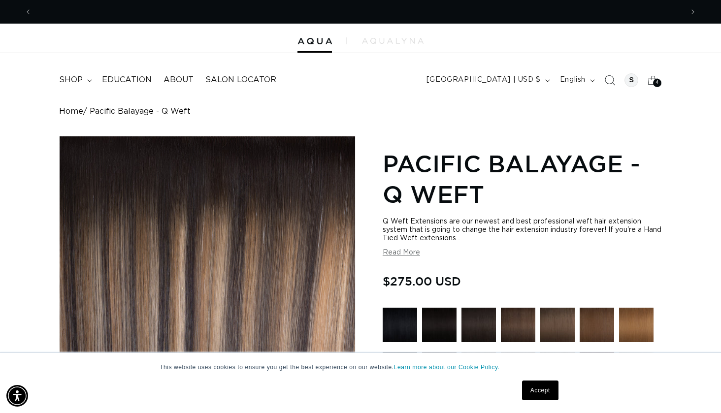
scroll to position [0, 651]
click at [611, 79] on icon "Search" at bounding box center [609, 80] width 10 height 10
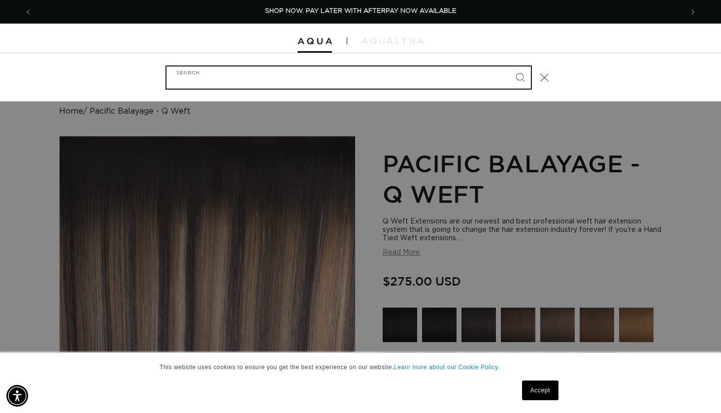
click at [476, 78] on input "Search" at bounding box center [348, 77] width 364 height 22
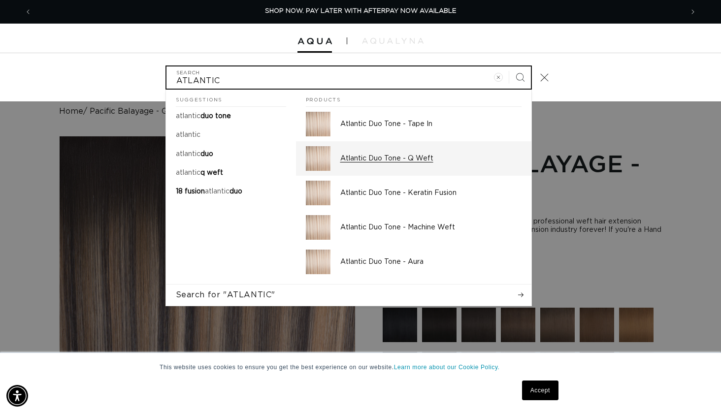
type input "ATLANTIC"
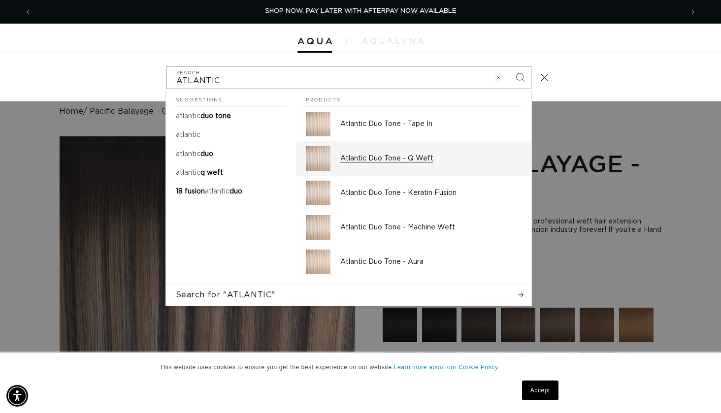
click at [319, 160] on img "Search" at bounding box center [318, 158] width 25 height 25
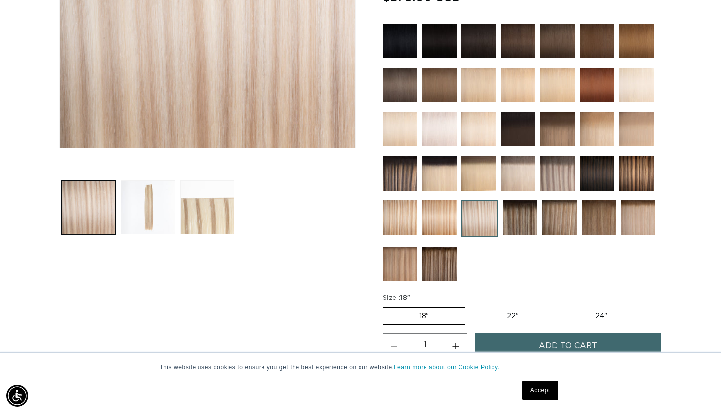
scroll to position [0, 651]
click at [510, 312] on label "22" Variant sold out or unavailable" at bounding box center [513, 316] width 84 height 17
click at [471, 306] on input "22" Variant sold out or unavailable" at bounding box center [470, 305] width 0 height 0
radio input "true"
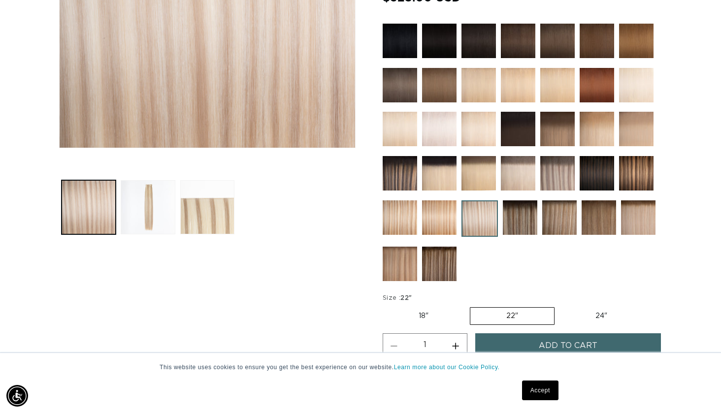
click at [539, 341] on button "Add to cart" at bounding box center [567, 345] width 185 height 25
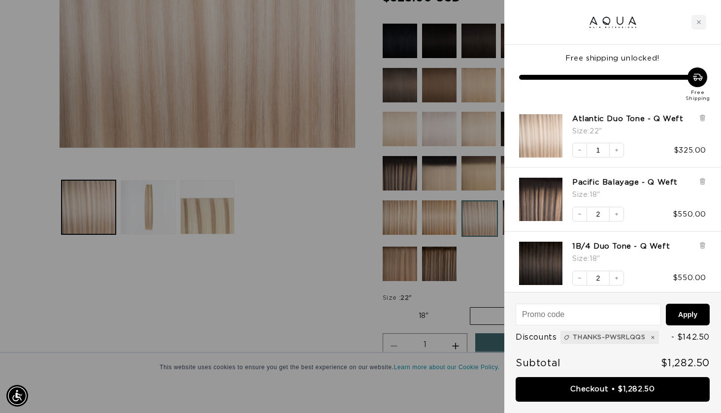
scroll to position [0, 0]
click at [696, 23] on icon "Close cart" at bounding box center [698, 22] width 5 height 5
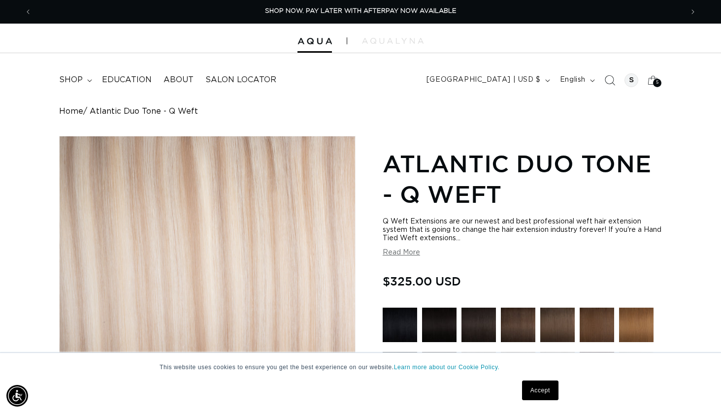
click at [615, 77] on icon "Search" at bounding box center [609, 80] width 10 height 10
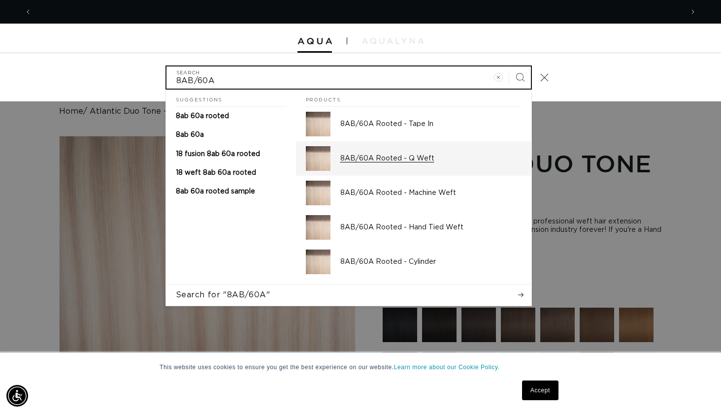
scroll to position [0, 1302]
type input "8AB/60A"
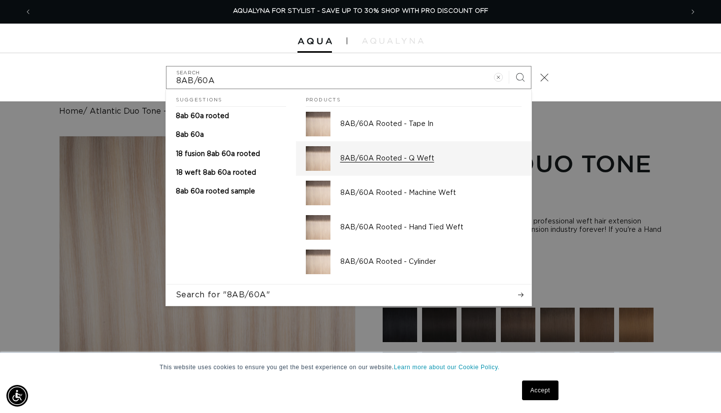
click at [385, 161] on p "8AB/60A Rooted - Q Weft" at bounding box center [430, 158] width 181 height 9
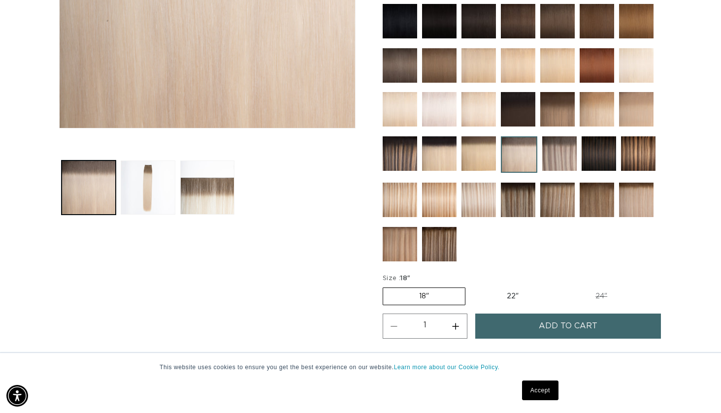
scroll to position [309, 0]
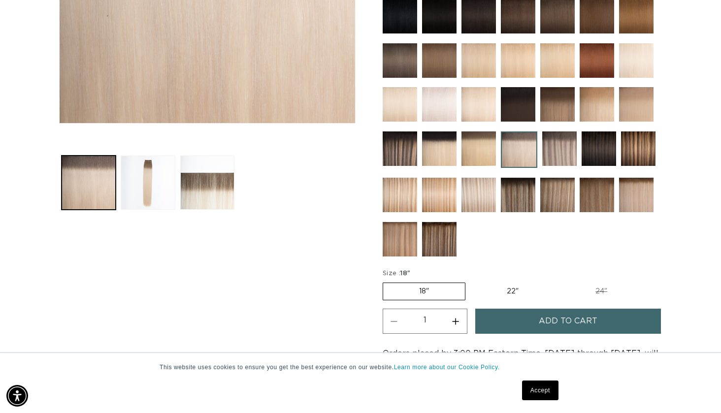
click at [509, 292] on label "22" Variant sold out or unavailable" at bounding box center [513, 291] width 84 height 17
click at [471, 281] on input "22" Variant sold out or unavailable" at bounding box center [470, 281] width 0 height 0
radio input "true"
click at [549, 320] on span "Add to cart" at bounding box center [568, 321] width 59 height 25
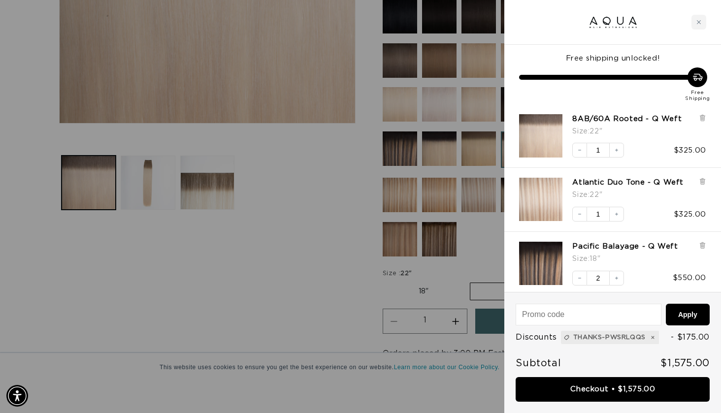
scroll to position [0, 0]
